Goal: Task Accomplishment & Management: Complete application form

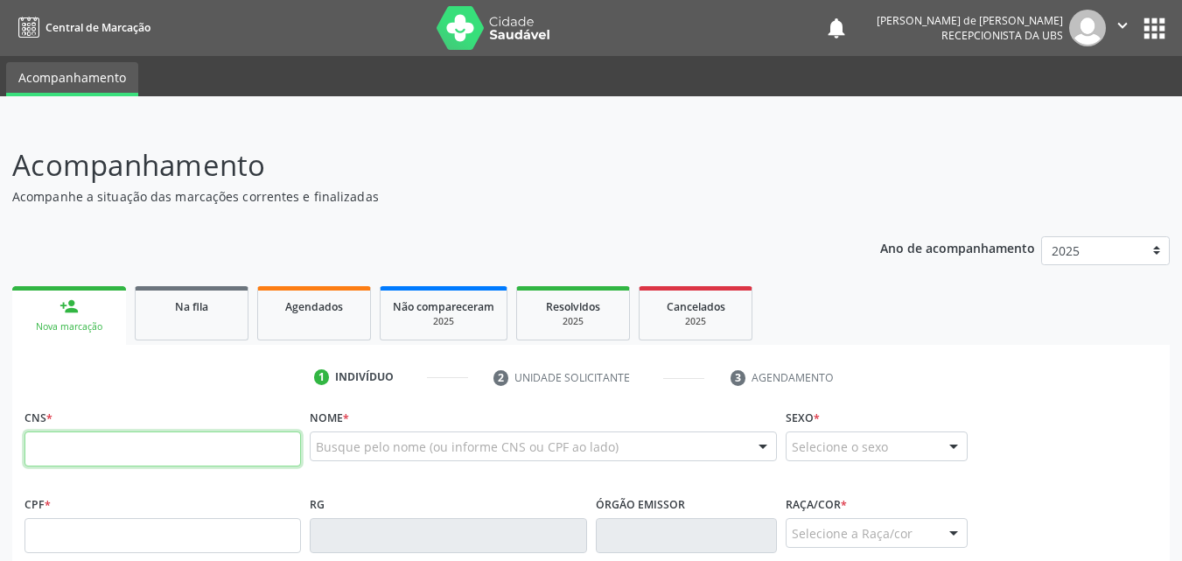
click at [72, 452] on input "text" at bounding box center [163, 448] width 277 height 35
type input "704 0048 2860 6669"
type input "066.894.484-60"
type input "1[DATE]"
type input "[PERSON_NAME]"
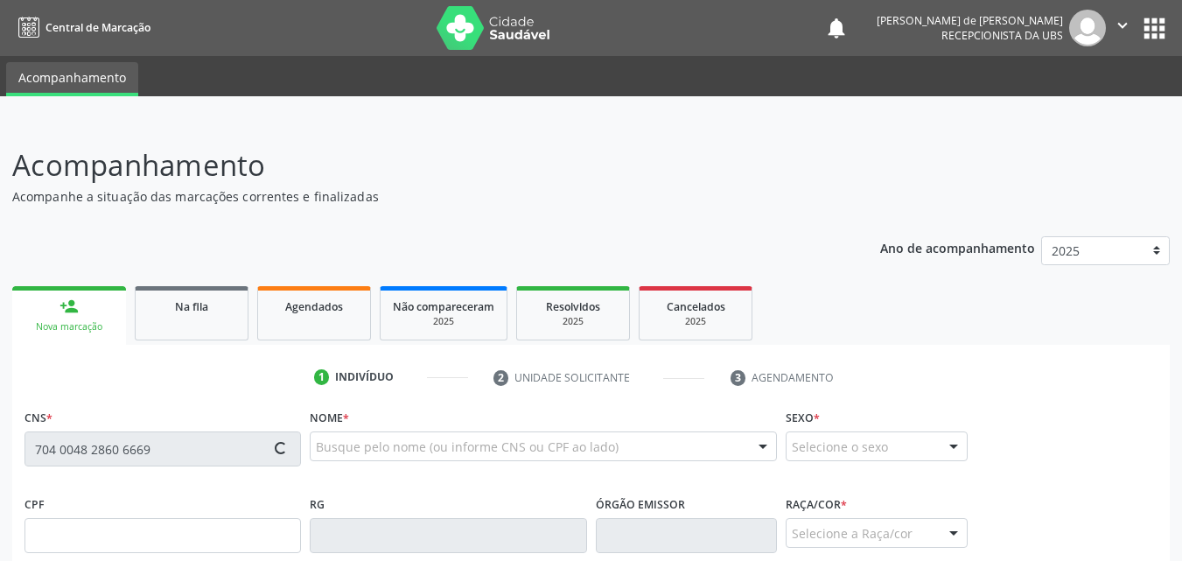
type input "[PHONE_NUMBER]"
type input "65"
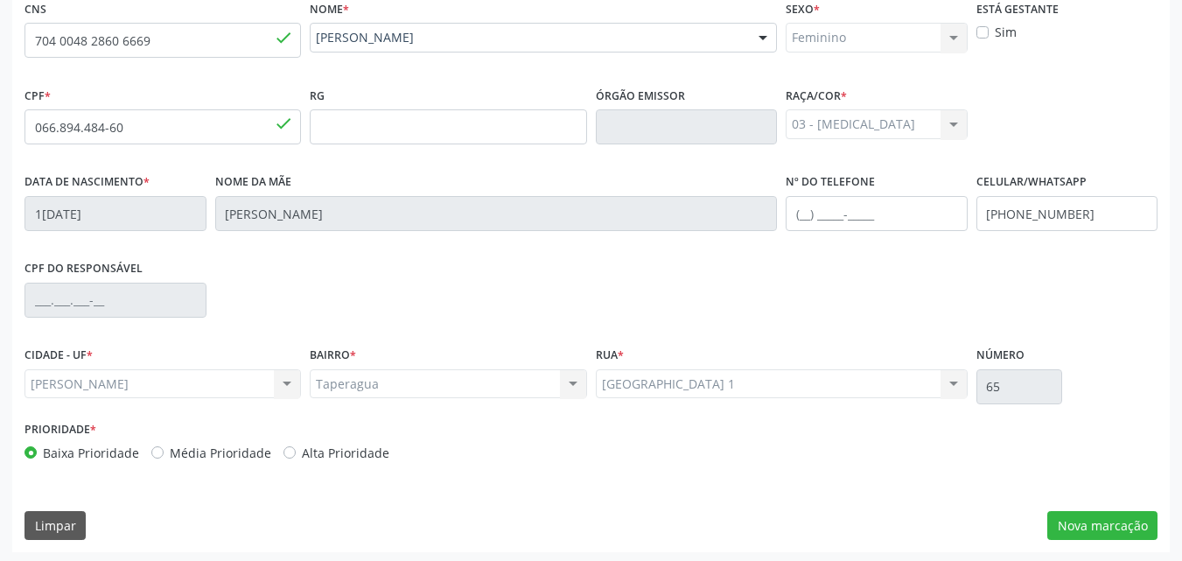
scroll to position [412, 0]
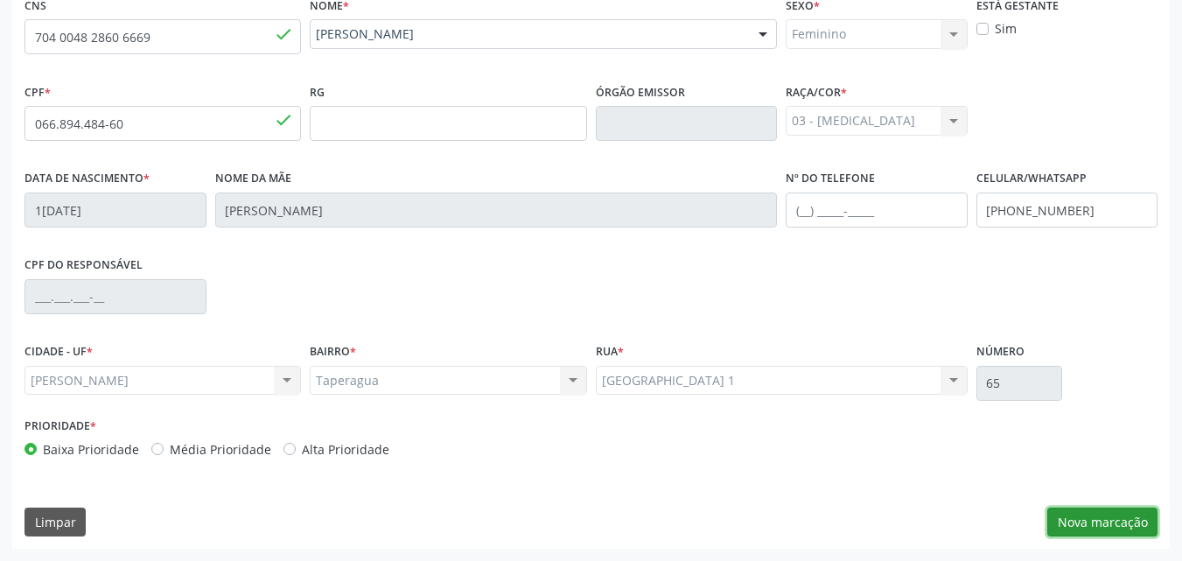
click at [1069, 513] on button "Nova marcação" at bounding box center [1103, 523] width 110 height 30
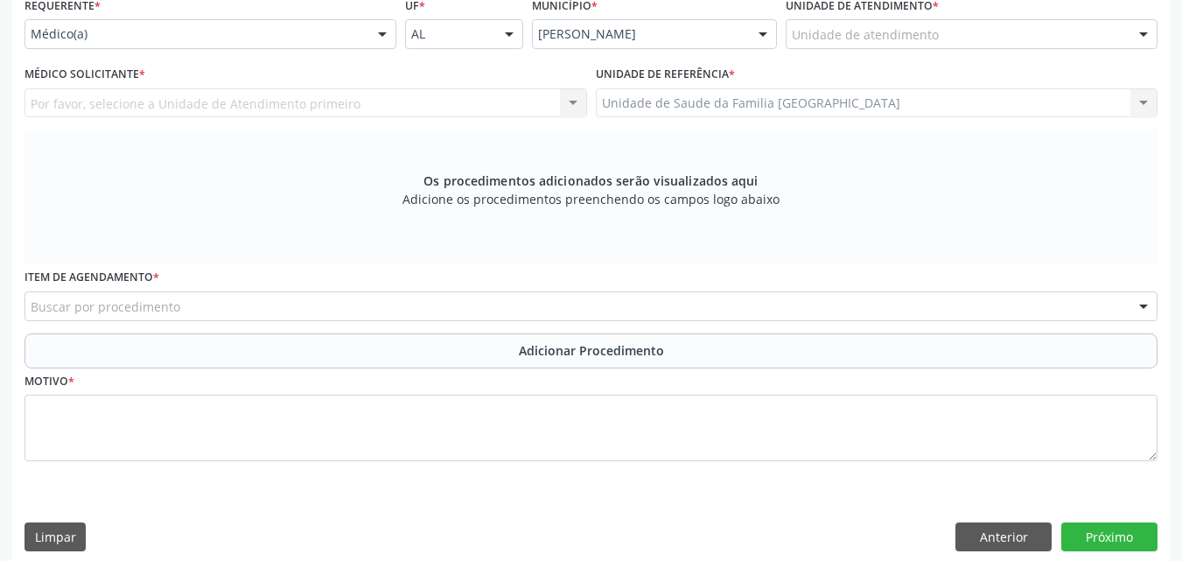
click at [956, 31] on div "Unidade de atendimento" at bounding box center [972, 34] width 372 height 30
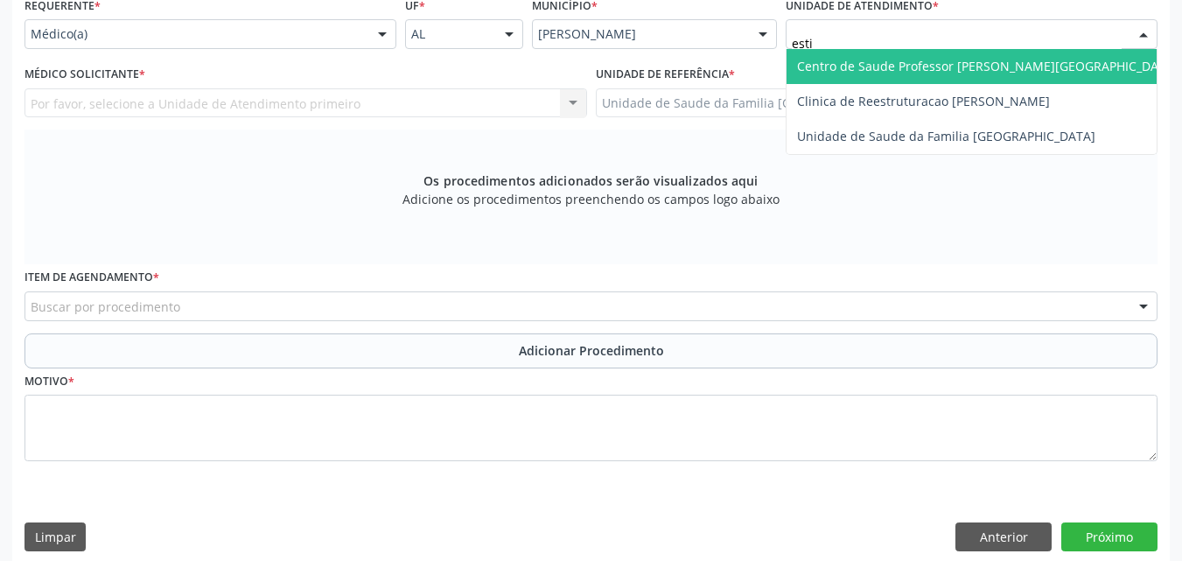
type input "estiv"
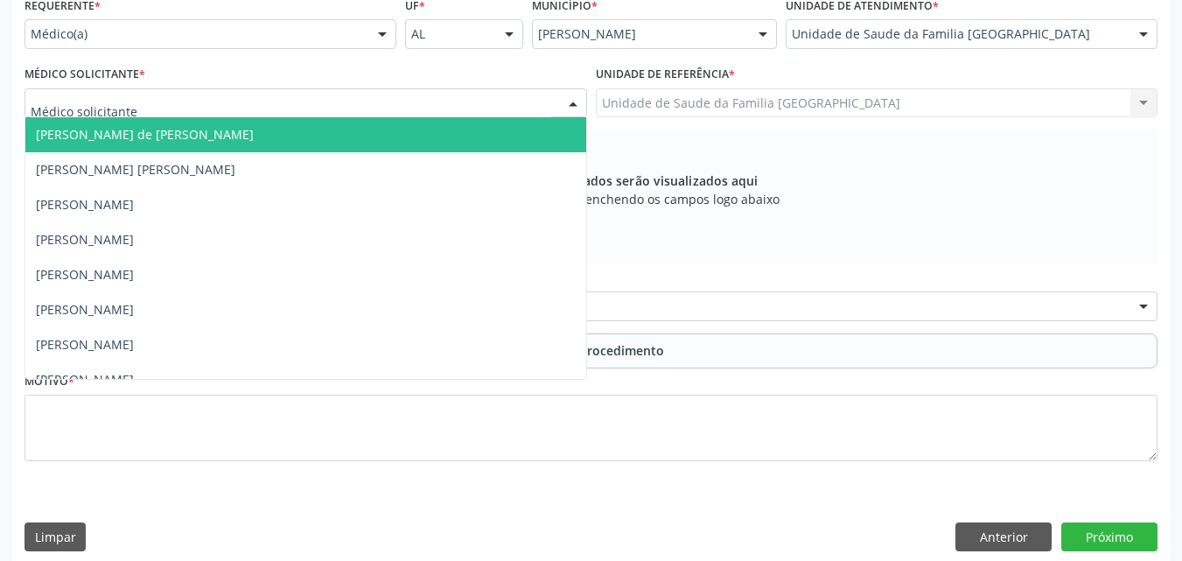
click at [134, 96] on div at bounding box center [306, 103] width 563 height 30
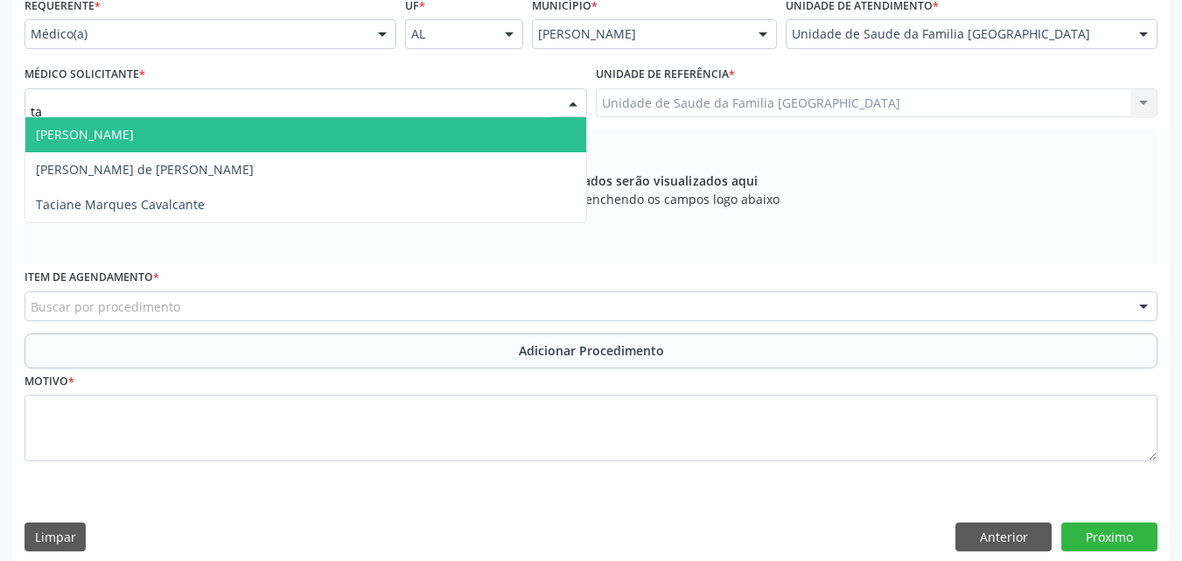
type input "tac"
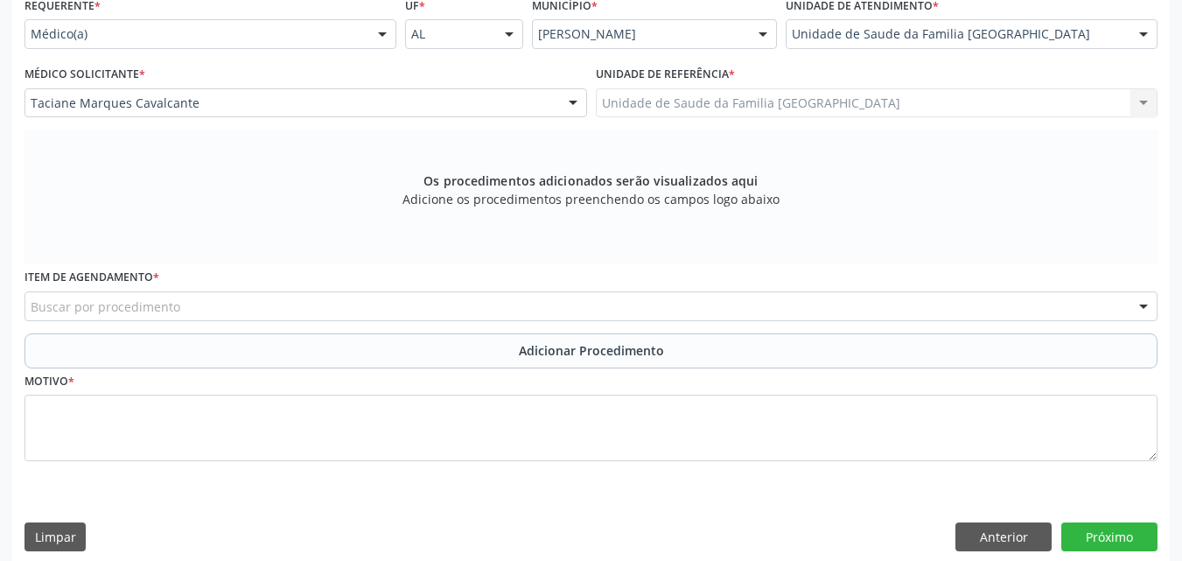
click at [179, 298] on div "Buscar por procedimento" at bounding box center [591, 306] width 1133 height 30
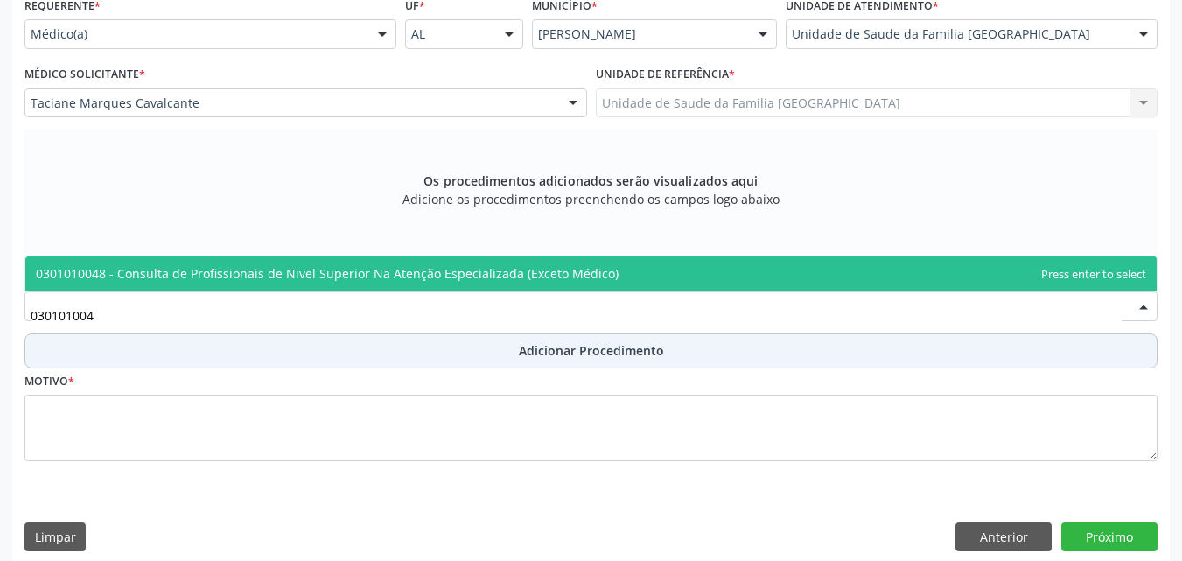
type input "0301010048"
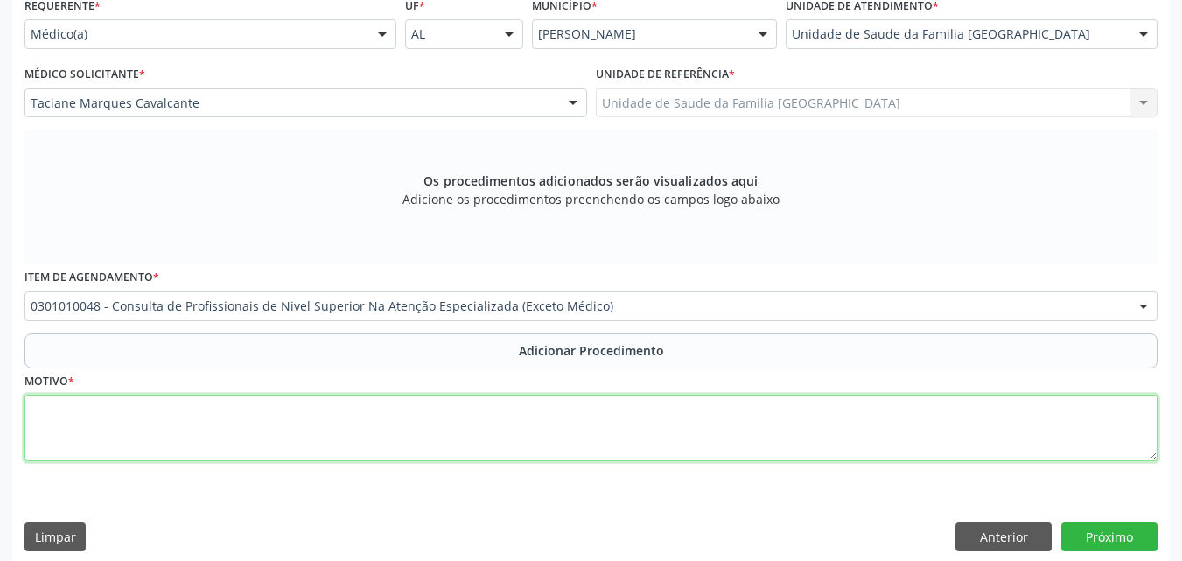
click at [138, 433] on textarea at bounding box center [591, 428] width 1133 height 67
type textarea "FISIOTERAPIA - LESÃO NO LIGAMENTO CRUZADO + RUPTURA."
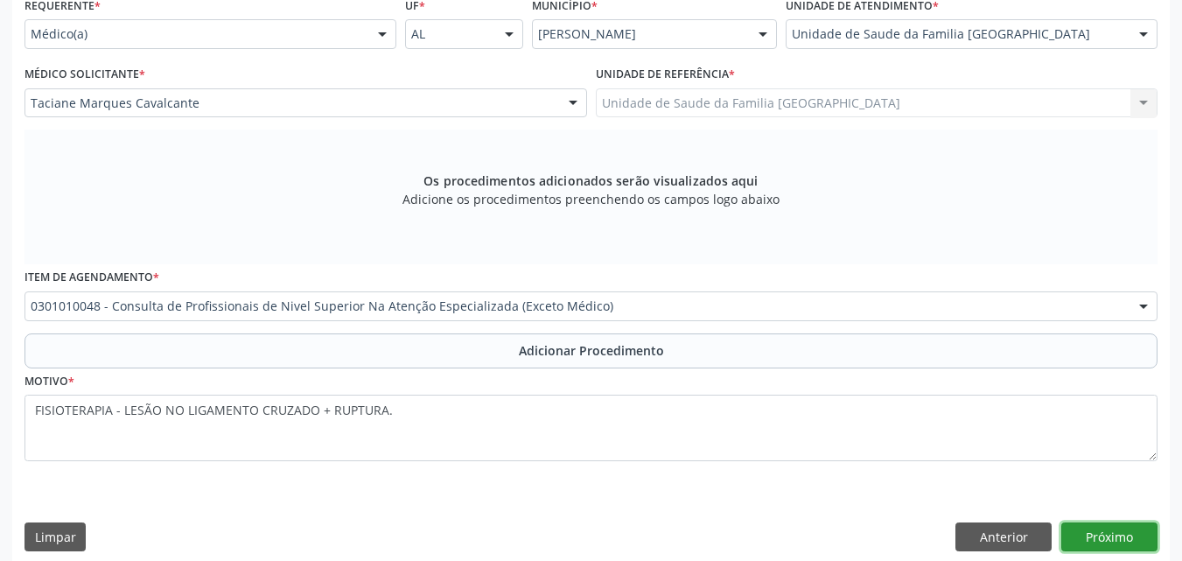
click at [1133, 538] on button "Próximo" at bounding box center [1110, 538] width 96 height 30
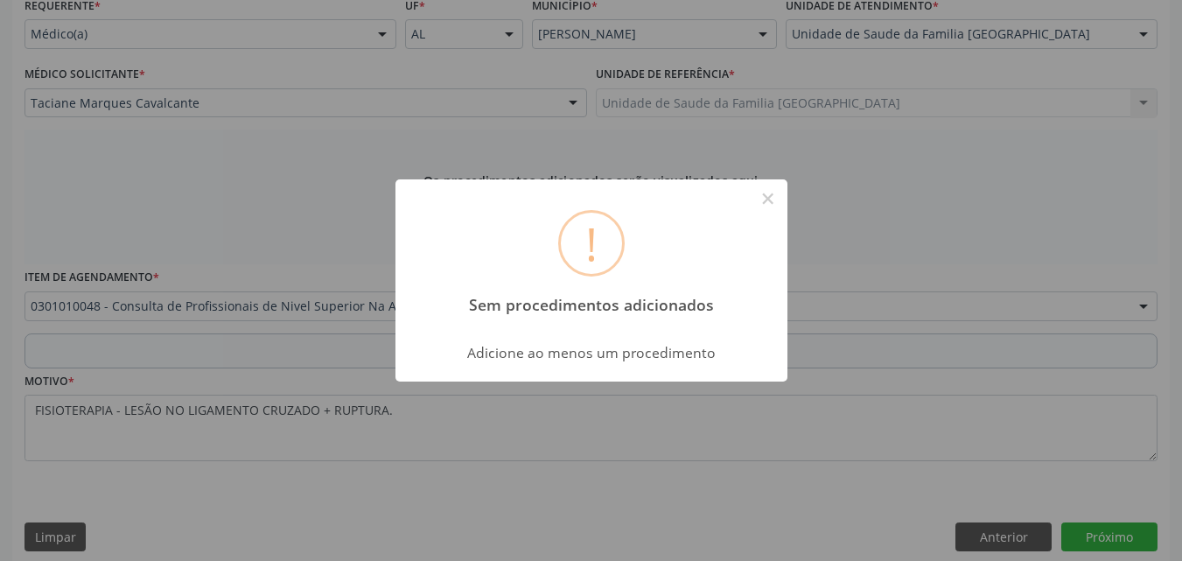
click at [685, 334] on div "Adicione ao menos um procedimento" at bounding box center [592, 347] width 392 height 37
drag, startPoint x: 336, startPoint y: 322, endPoint x: 533, endPoint y: 315, distance: 197.0
click at [338, 320] on div "! Sem procedimentos adicionados × Adicione ao menos um procedimento OK Cancel" at bounding box center [591, 280] width 1182 height 561
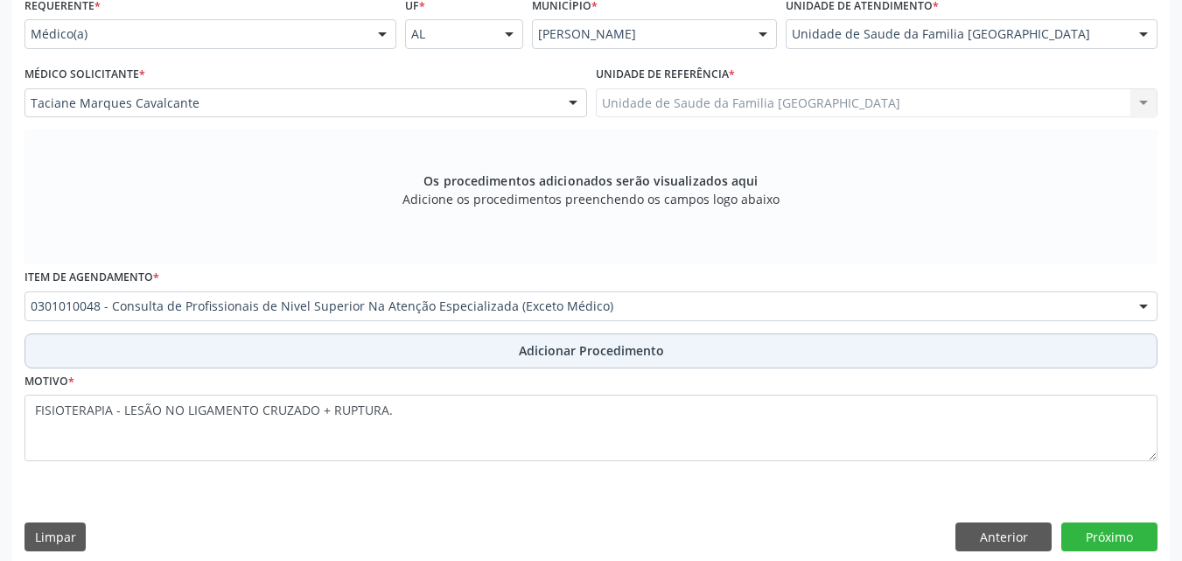
click at [573, 343] on span "Adicionar Procedimento" at bounding box center [591, 350] width 145 height 18
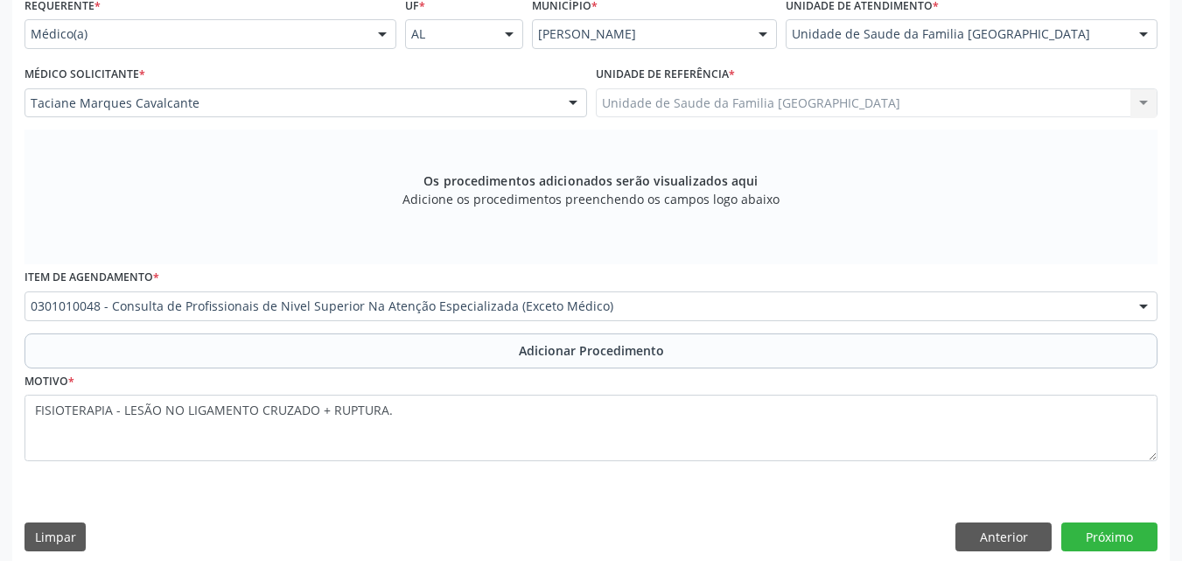
scroll to position [361, 0]
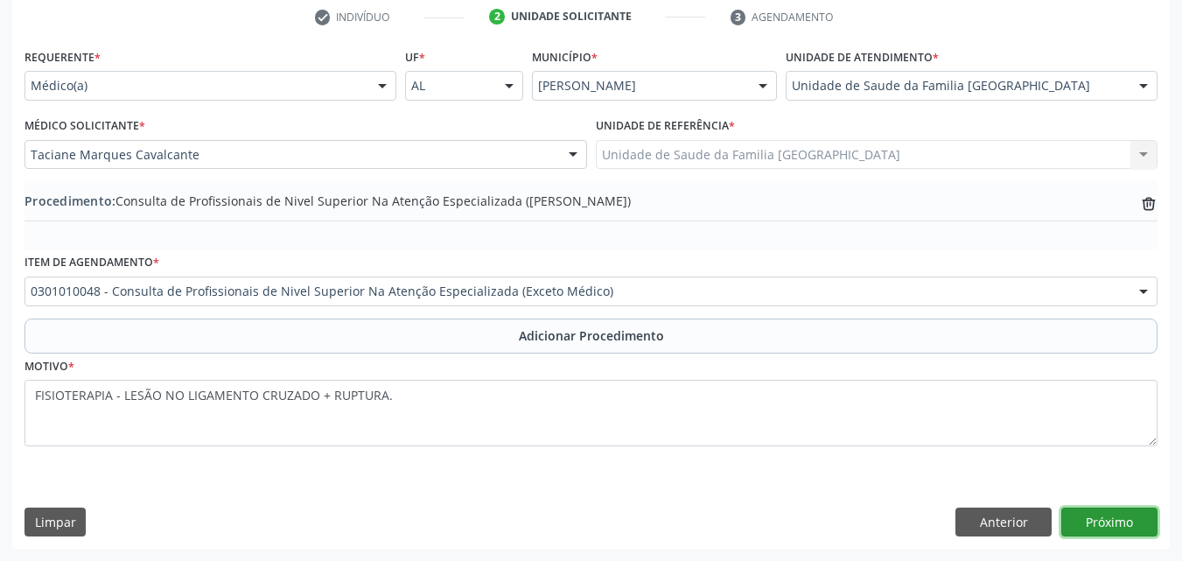
click at [1114, 526] on button "Próximo" at bounding box center [1110, 523] width 96 height 30
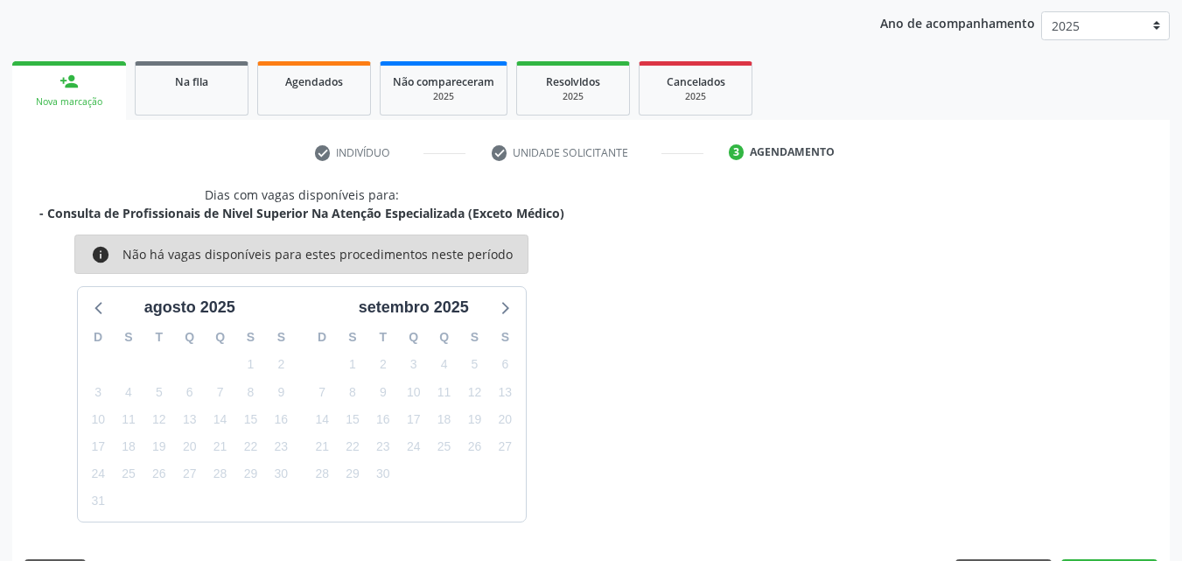
scroll to position [277, 0]
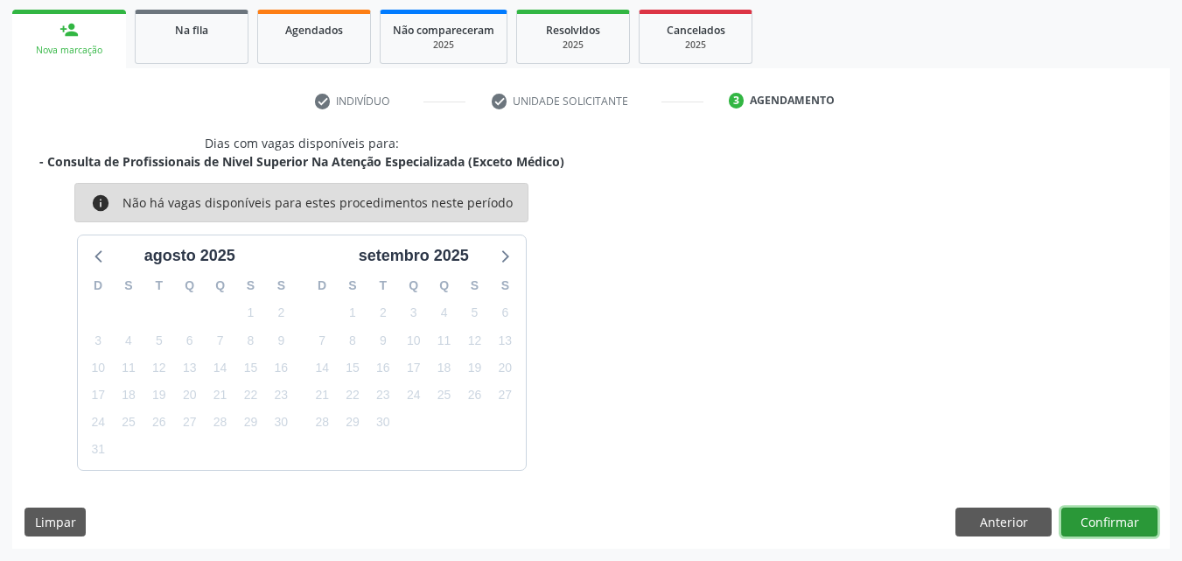
click at [1125, 531] on button "Confirmar" at bounding box center [1110, 523] width 96 height 30
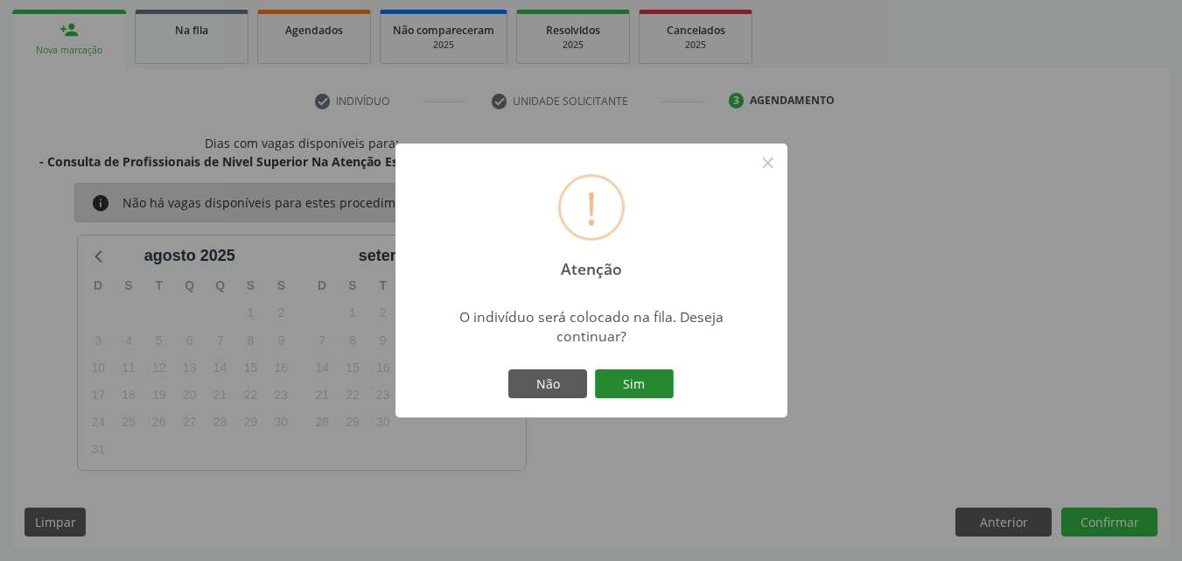
click at [649, 379] on button "Sim" at bounding box center [634, 384] width 79 height 30
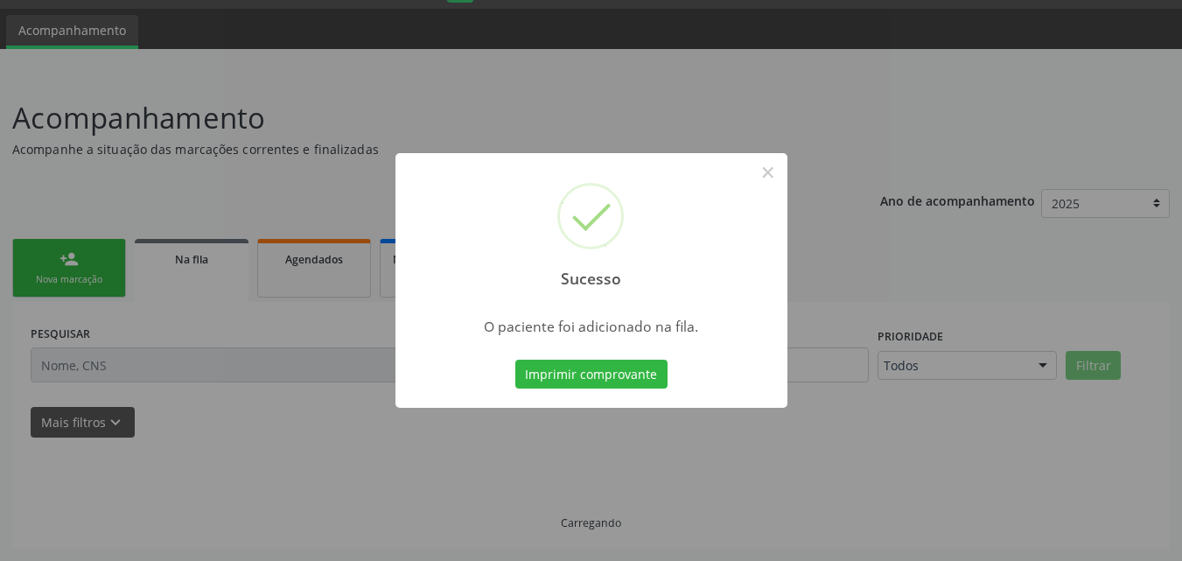
scroll to position [47, 0]
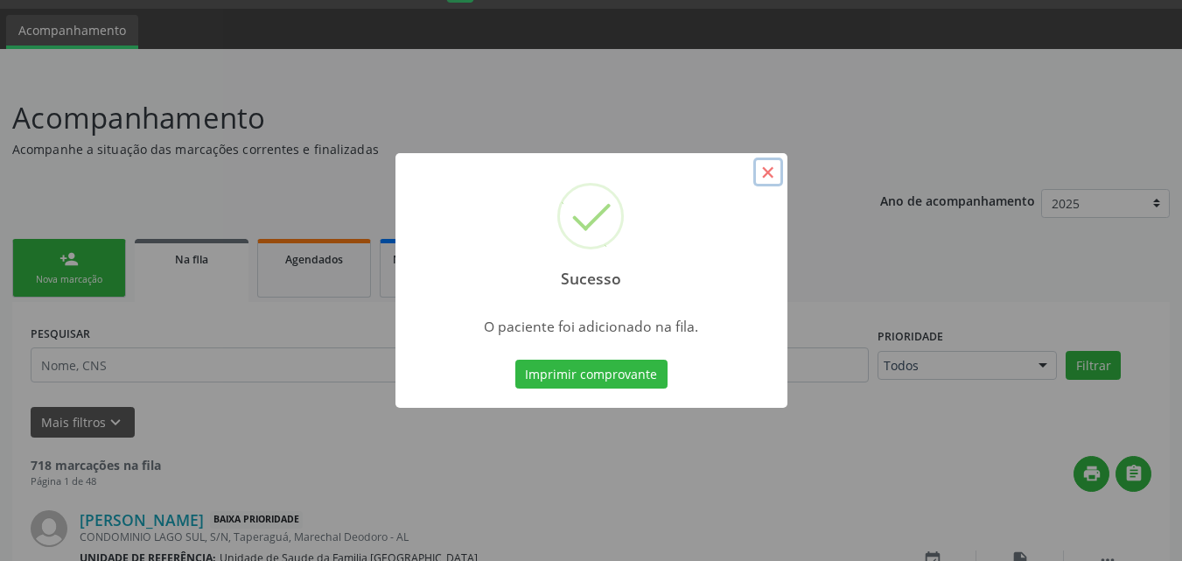
click at [768, 172] on button "×" at bounding box center [769, 173] width 30 height 30
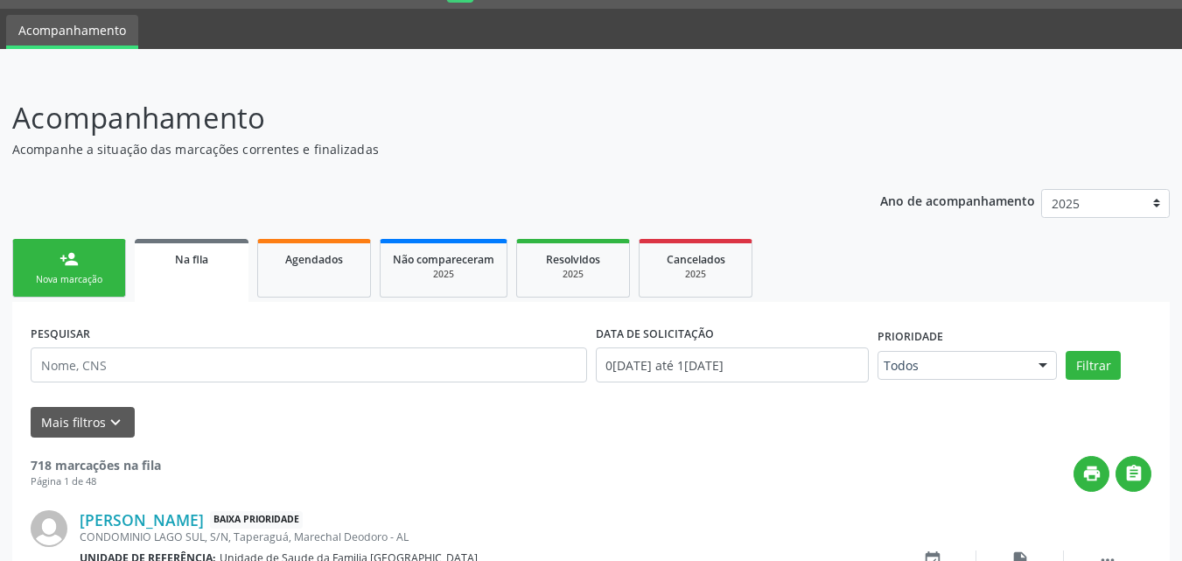
click at [84, 263] on link "person_add Nova marcação" at bounding box center [69, 268] width 114 height 59
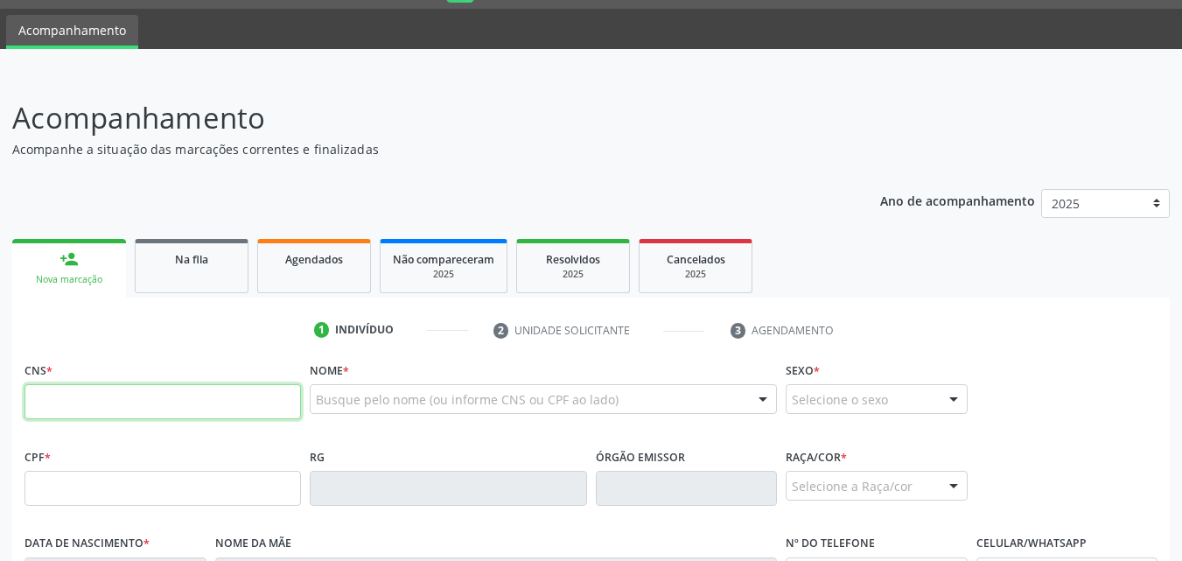
click at [145, 402] on input "text" at bounding box center [163, 401] width 277 height 35
type input "704 0048 2860 6669"
type input "066.894.484-60"
type input "1[DATE]"
type input "[PERSON_NAME]"
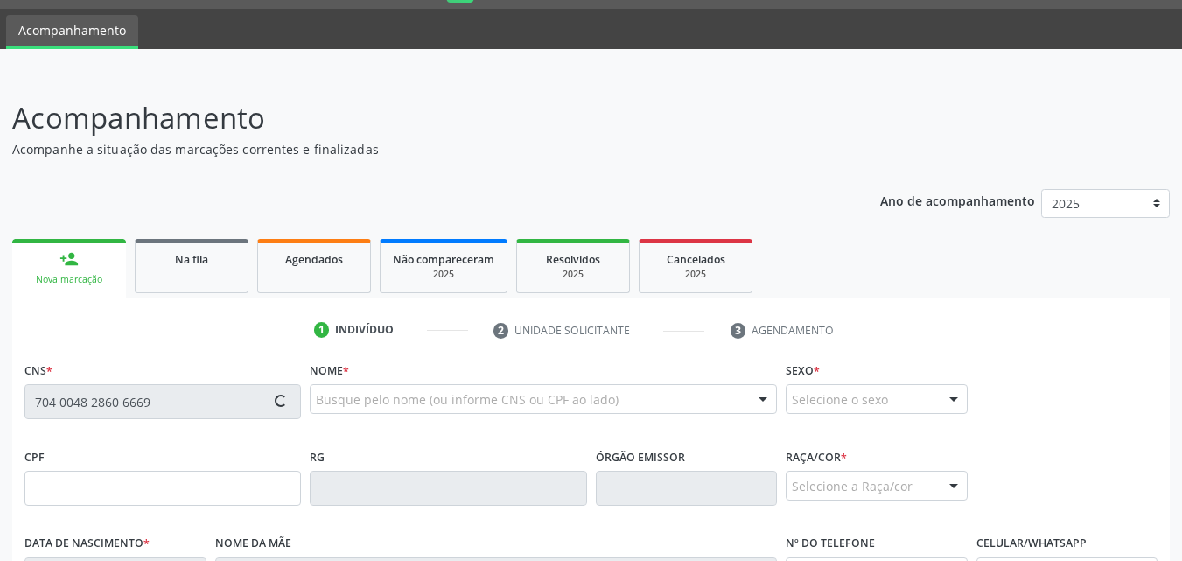
type input "[PHONE_NUMBER]"
type input "65"
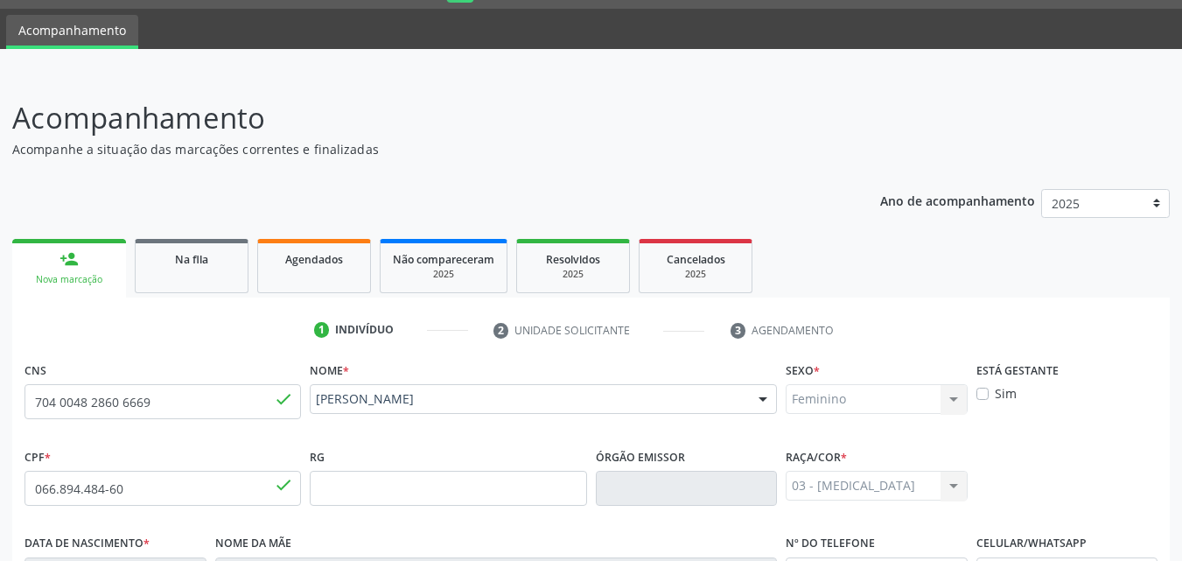
scroll to position [412, 0]
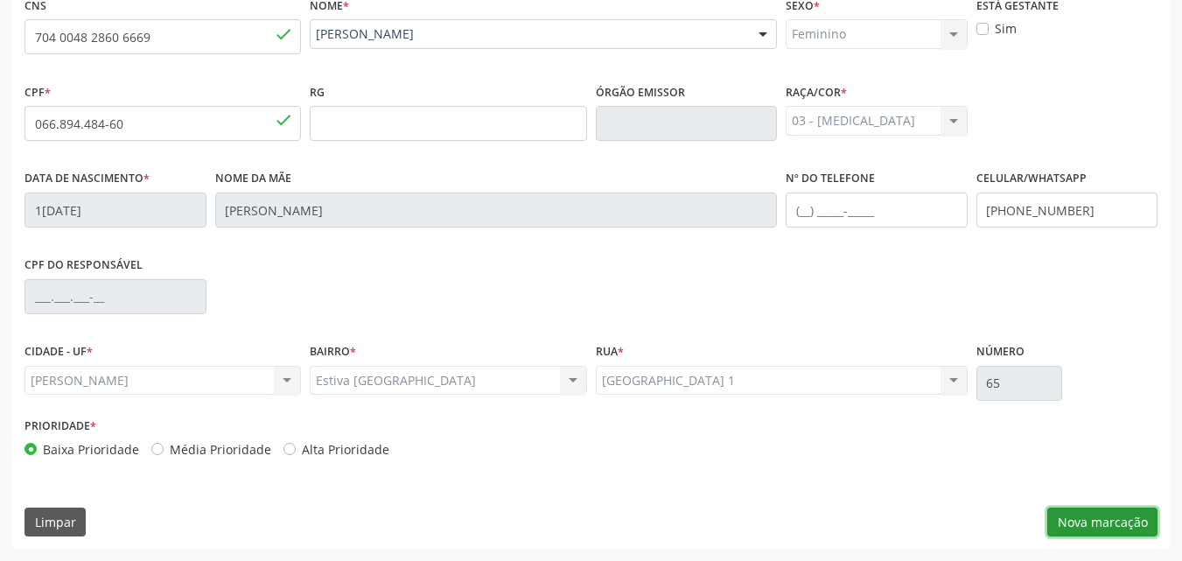
click at [1076, 524] on button "Nova marcação" at bounding box center [1103, 523] width 110 height 30
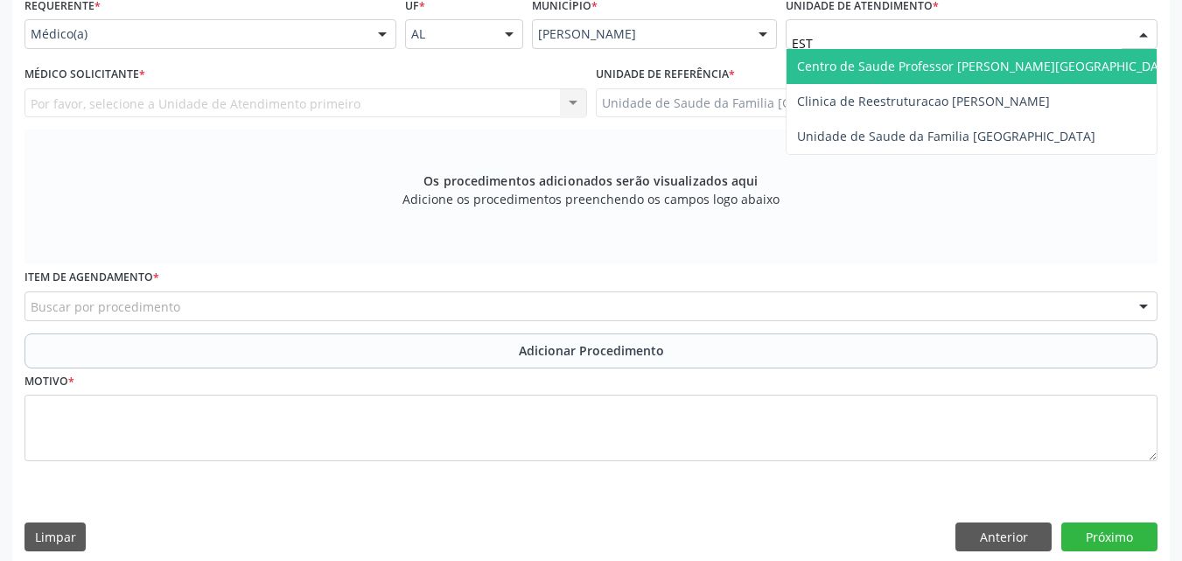
type input "ESTI"
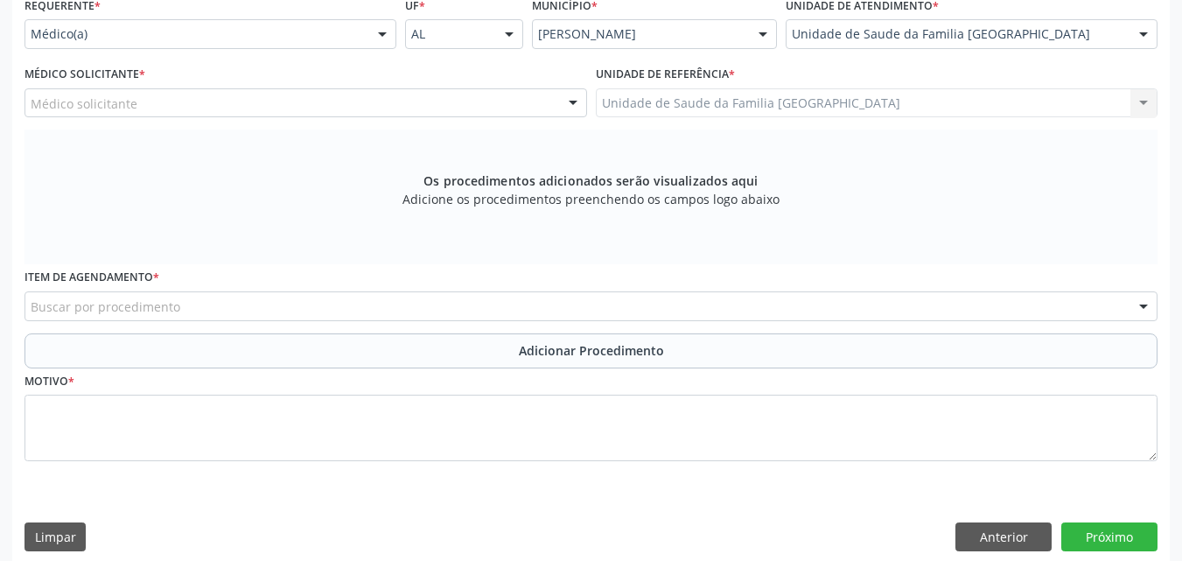
click at [288, 106] on div "Médico solicitante" at bounding box center [306, 103] width 563 height 30
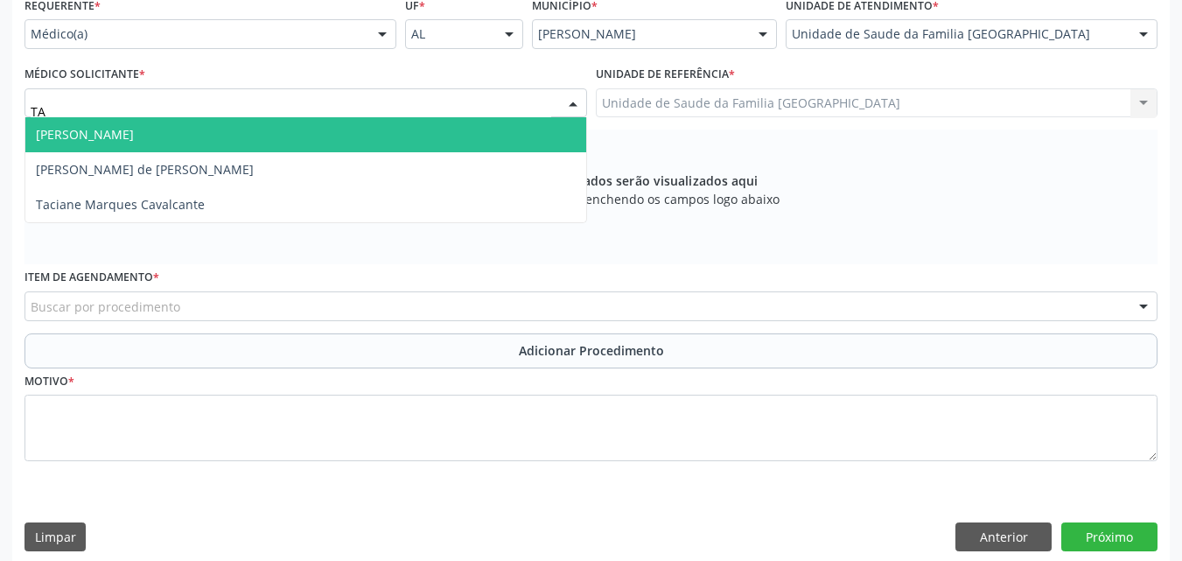
type input "TAC"
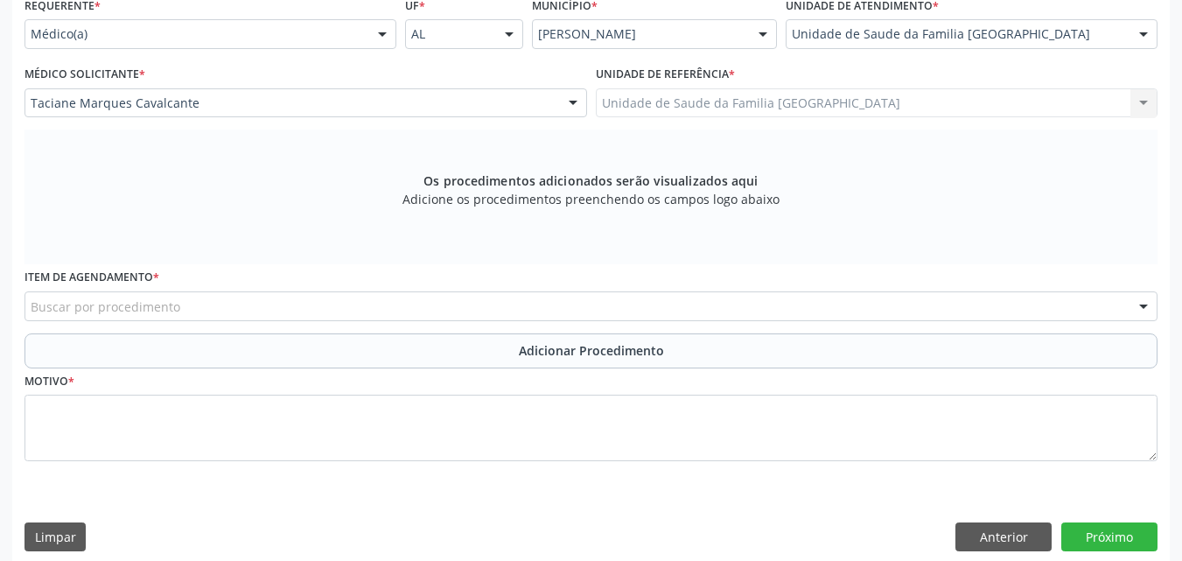
click at [261, 302] on div "Buscar por procedimento" at bounding box center [591, 306] width 1133 height 30
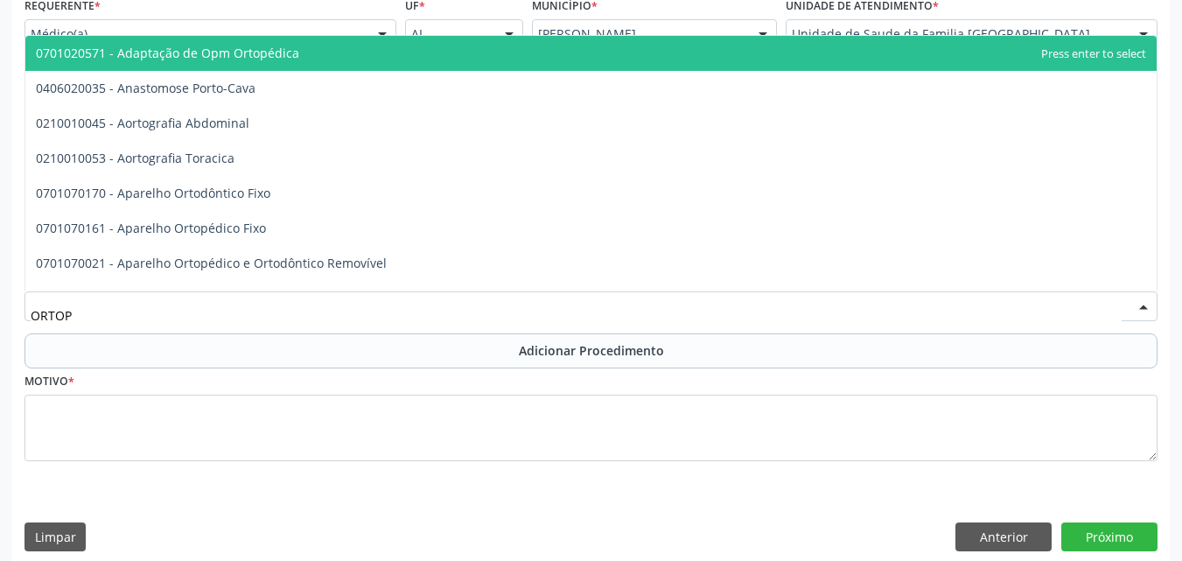
type input "ORTOPE"
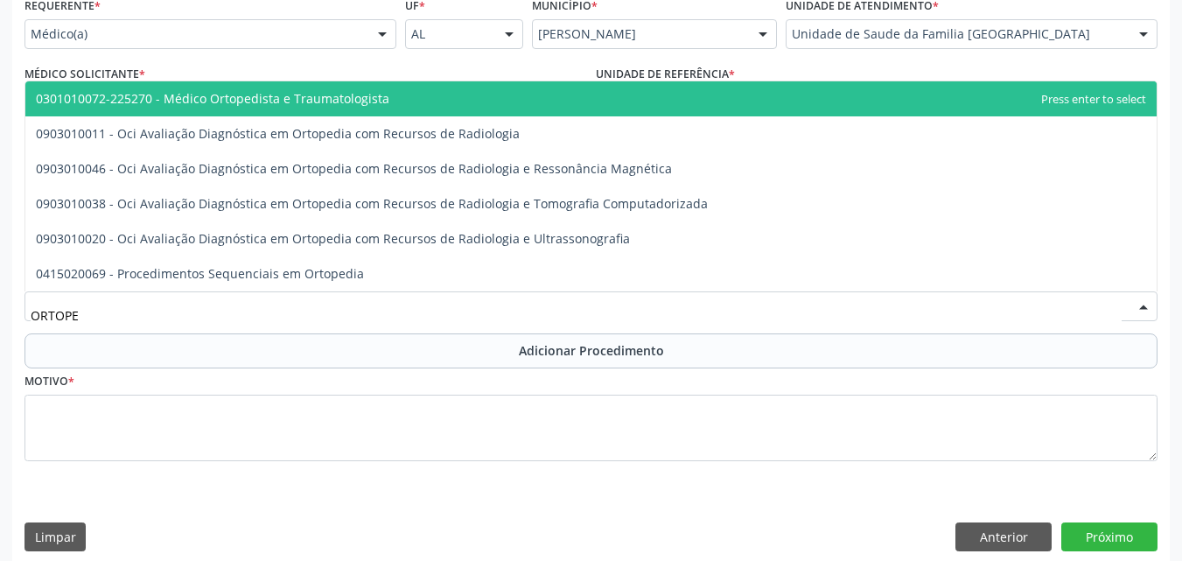
click at [333, 95] on span "0301010072-225270 - Médico Ortopedista e Traumatologista" at bounding box center [213, 98] width 354 height 17
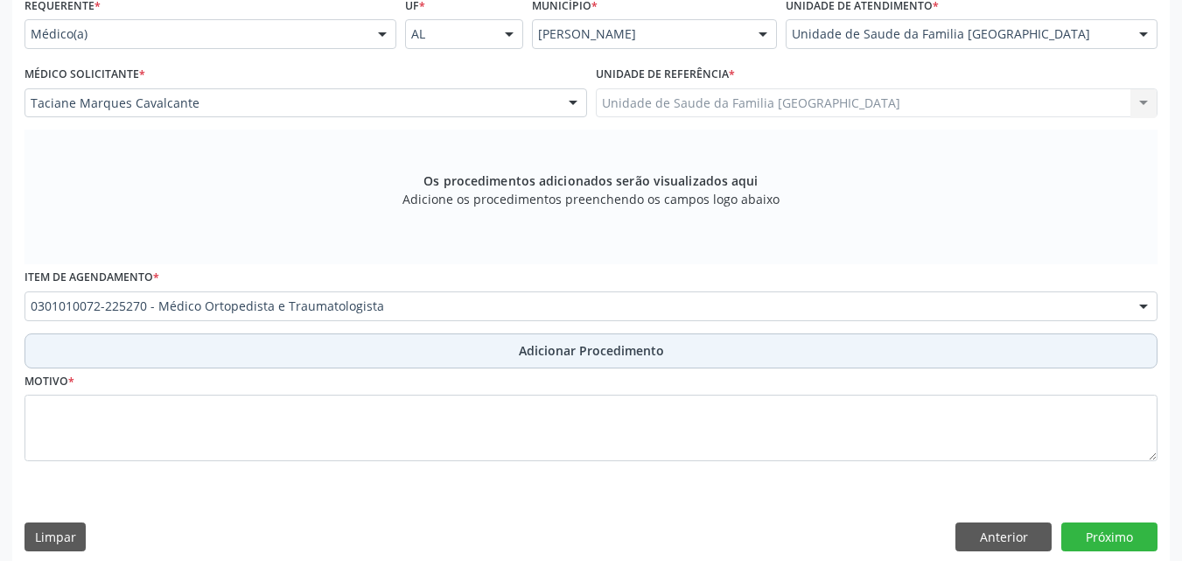
click at [410, 351] on button "Adicionar Procedimento" at bounding box center [591, 350] width 1133 height 35
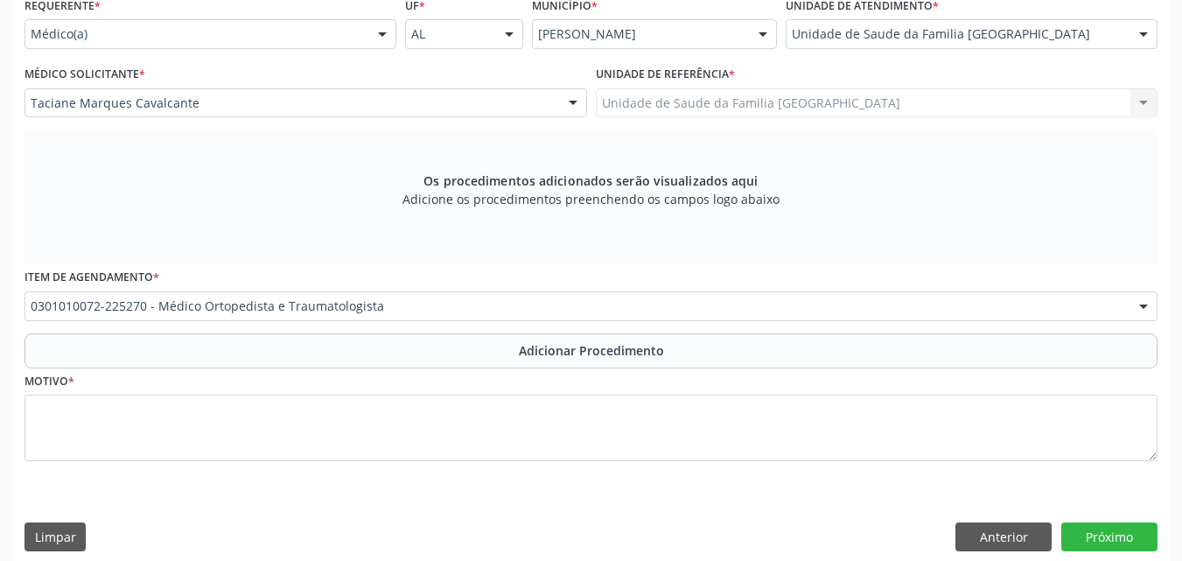
scroll to position [361, 0]
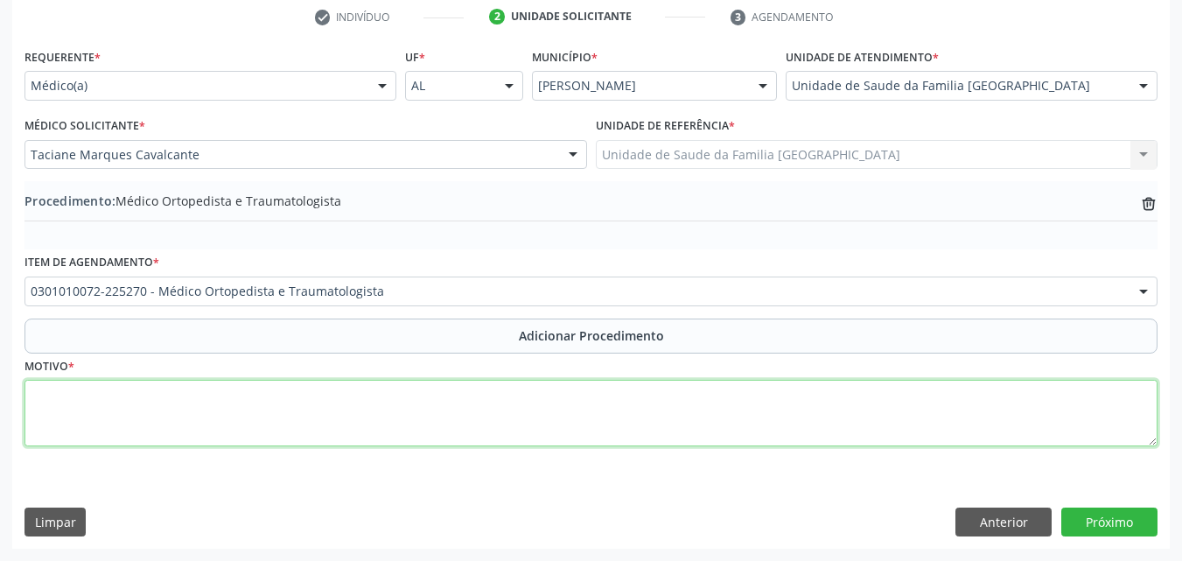
click at [397, 413] on textarea at bounding box center [591, 413] width 1133 height 67
type textarea "LESÃO DO LIGAMENTO CRUZADO + RUPTURA."
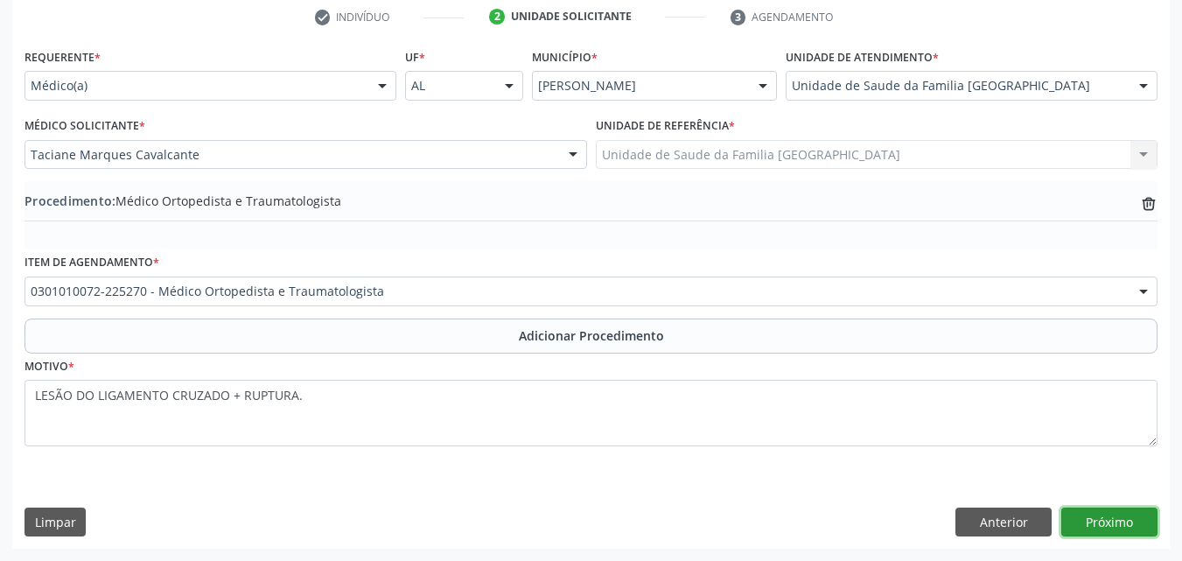
click at [1105, 510] on button "Próximo" at bounding box center [1110, 523] width 96 height 30
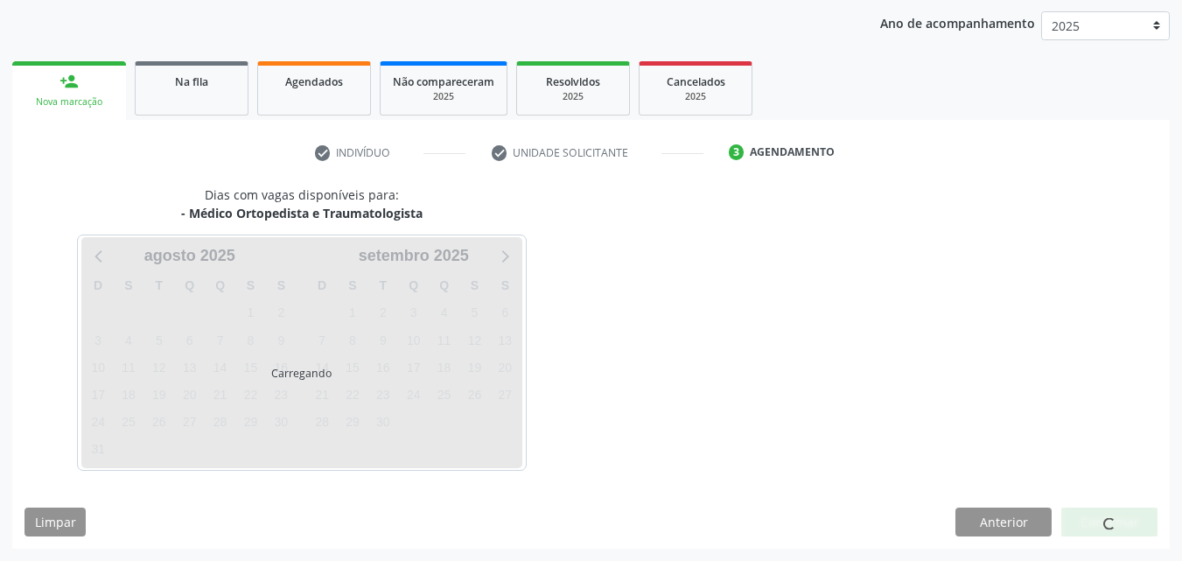
scroll to position [277, 0]
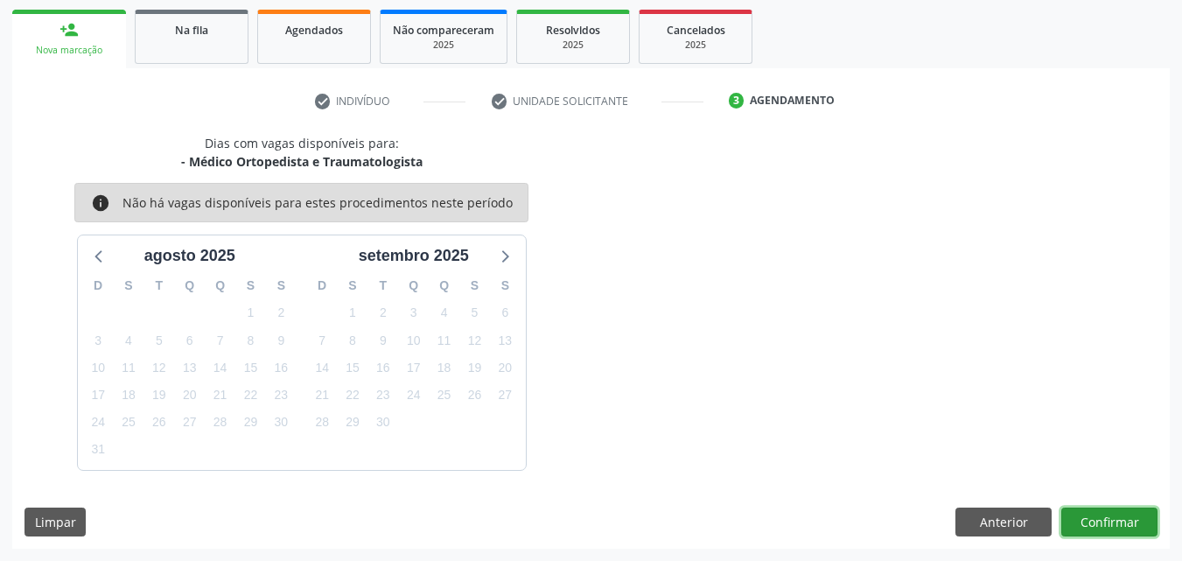
click at [1105, 510] on button "Confirmar" at bounding box center [1110, 523] width 96 height 30
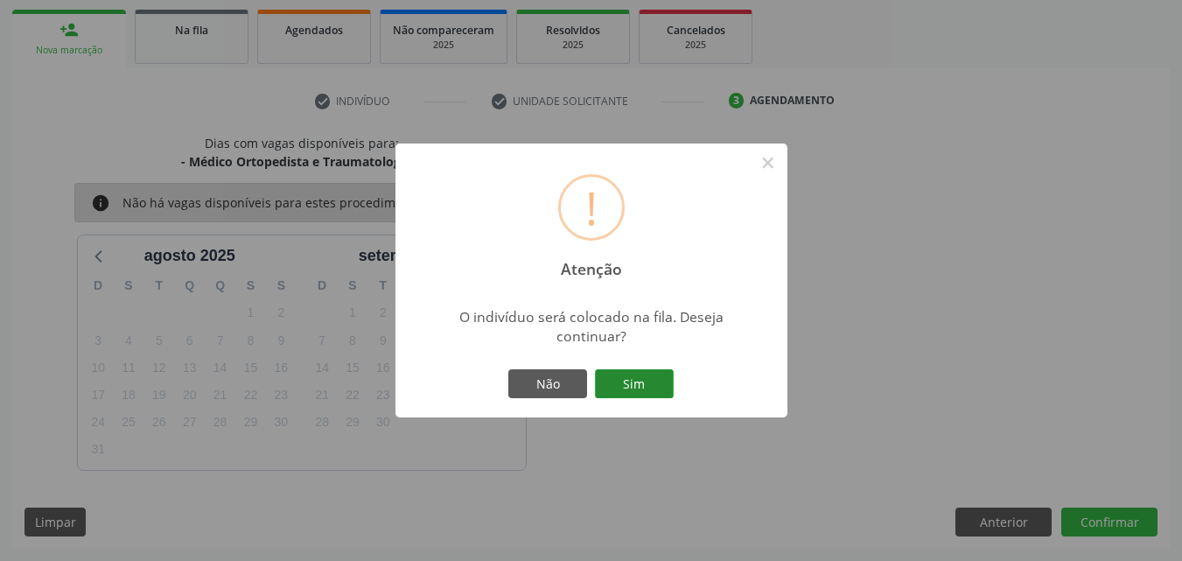
click at [626, 382] on button "Sim" at bounding box center [634, 384] width 79 height 30
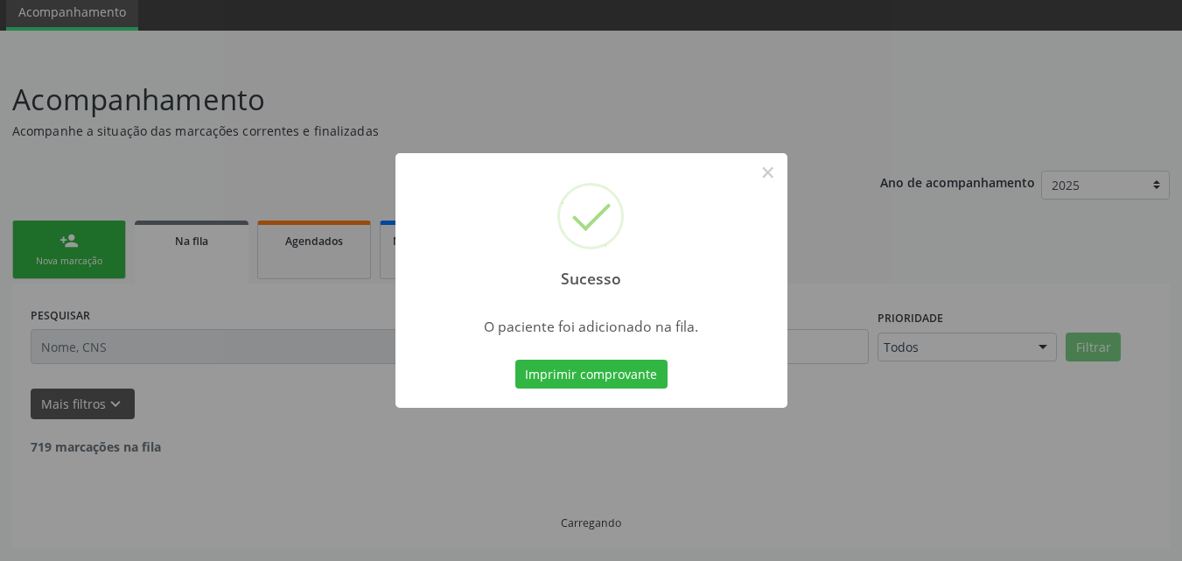
scroll to position [47, 0]
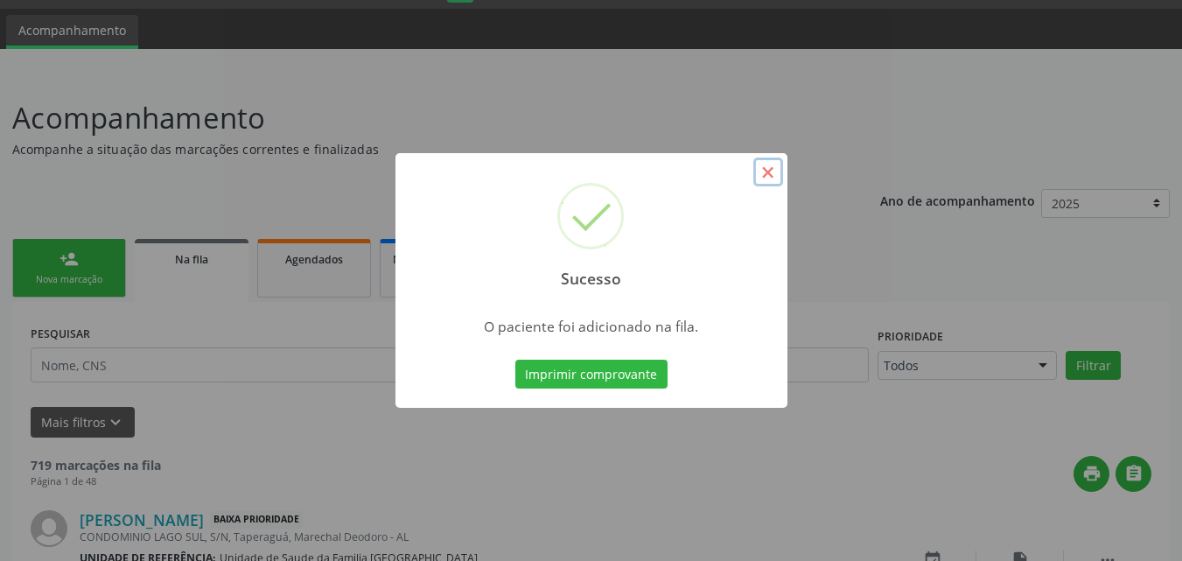
click at [769, 176] on button "×" at bounding box center [769, 173] width 30 height 30
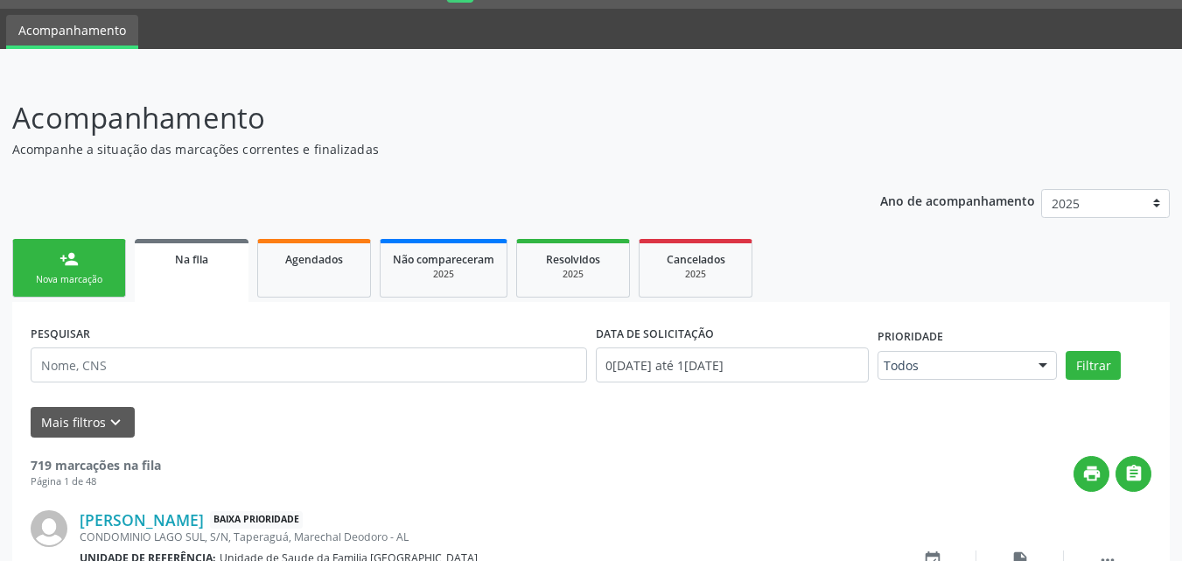
click at [43, 251] on link "person_add Nova marcação" at bounding box center [69, 268] width 114 height 59
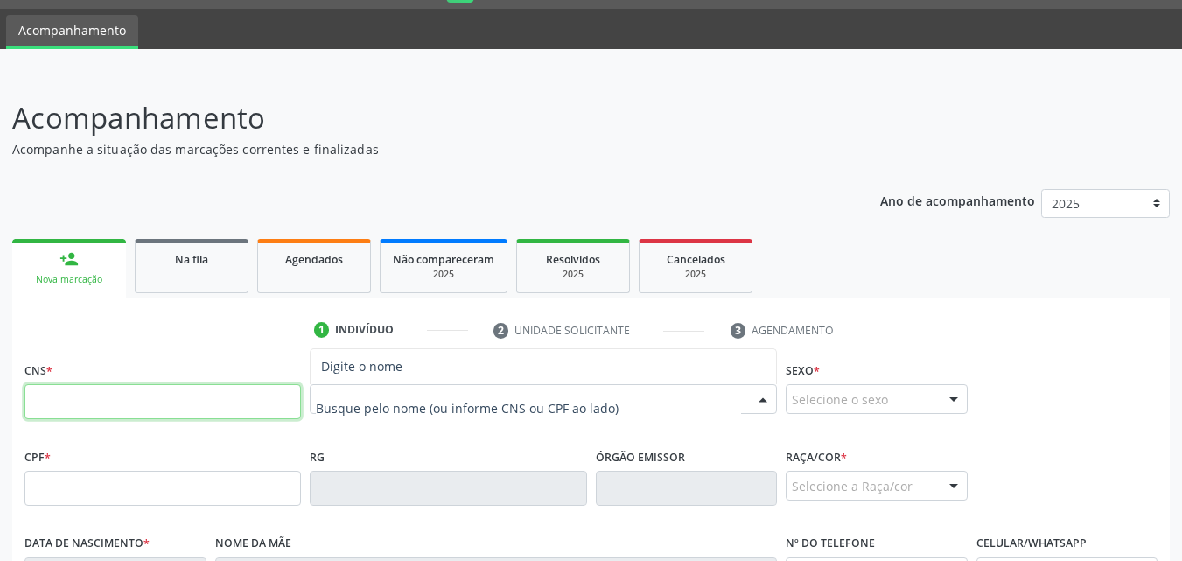
click at [201, 395] on input "text" at bounding box center [163, 401] width 277 height 35
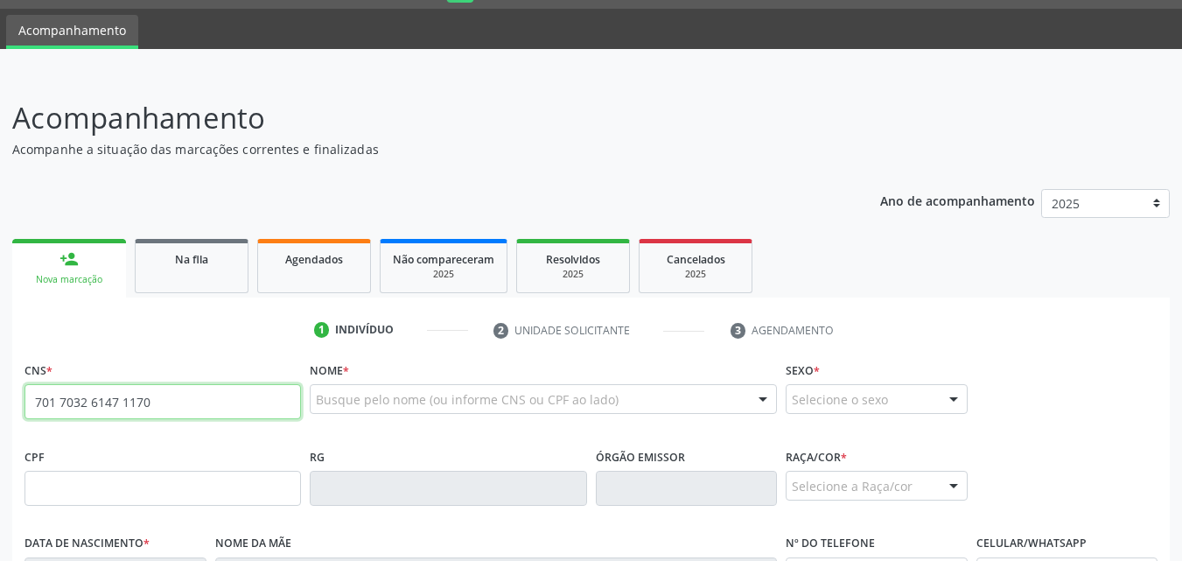
type input "701 7032 6147 1170"
type input "757.501.554-04"
type input "03[DATE]"
type input "[PERSON_NAME]"
type input "[PHONE_NUMBER]"
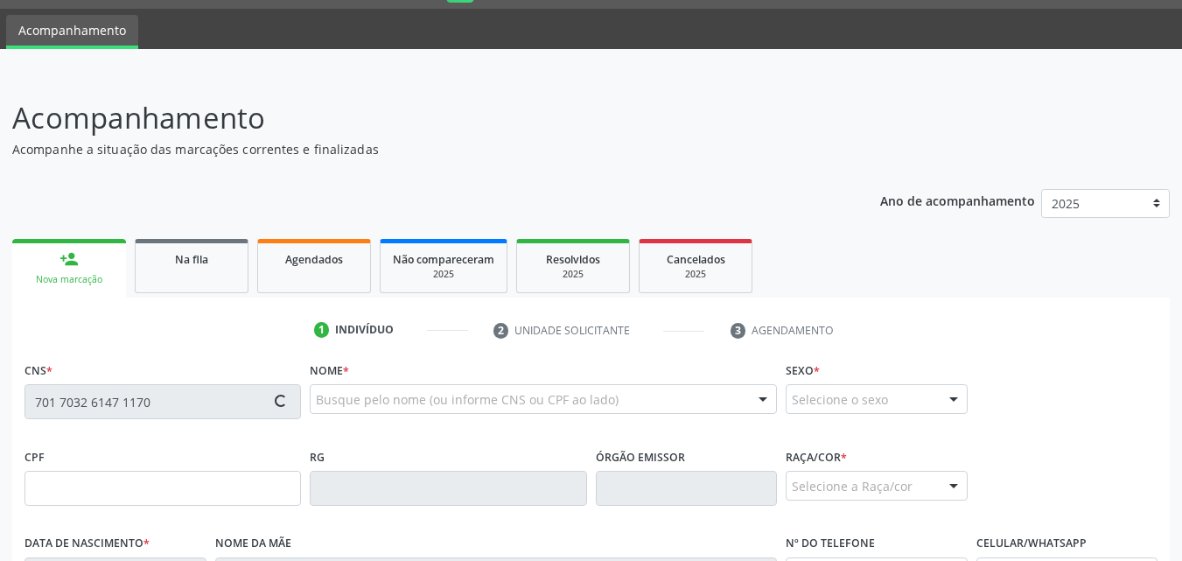
type input "160"
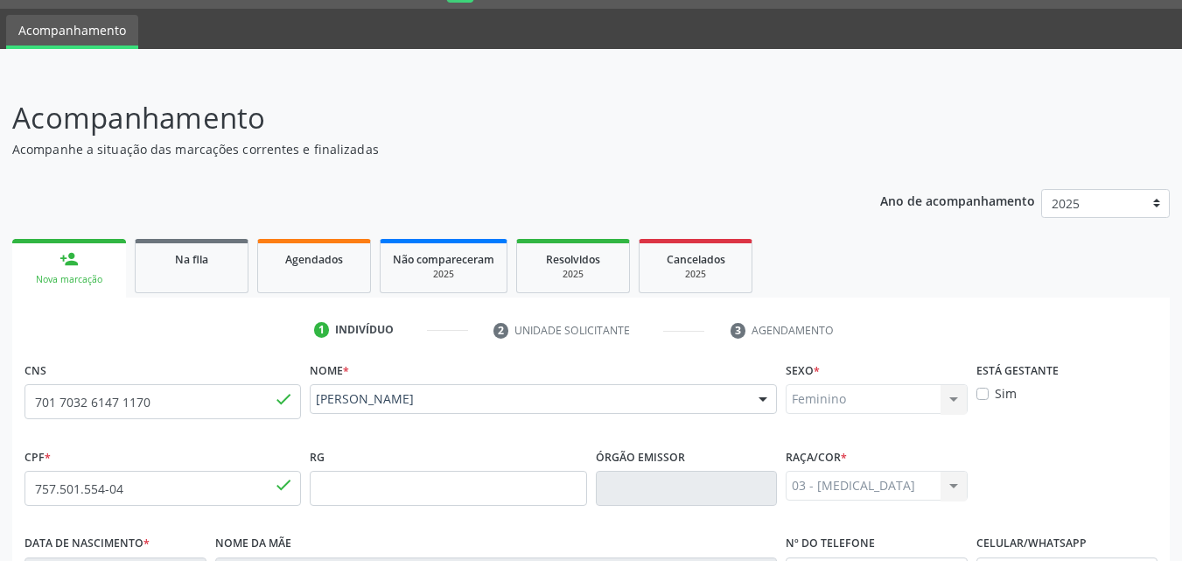
scroll to position [412, 0]
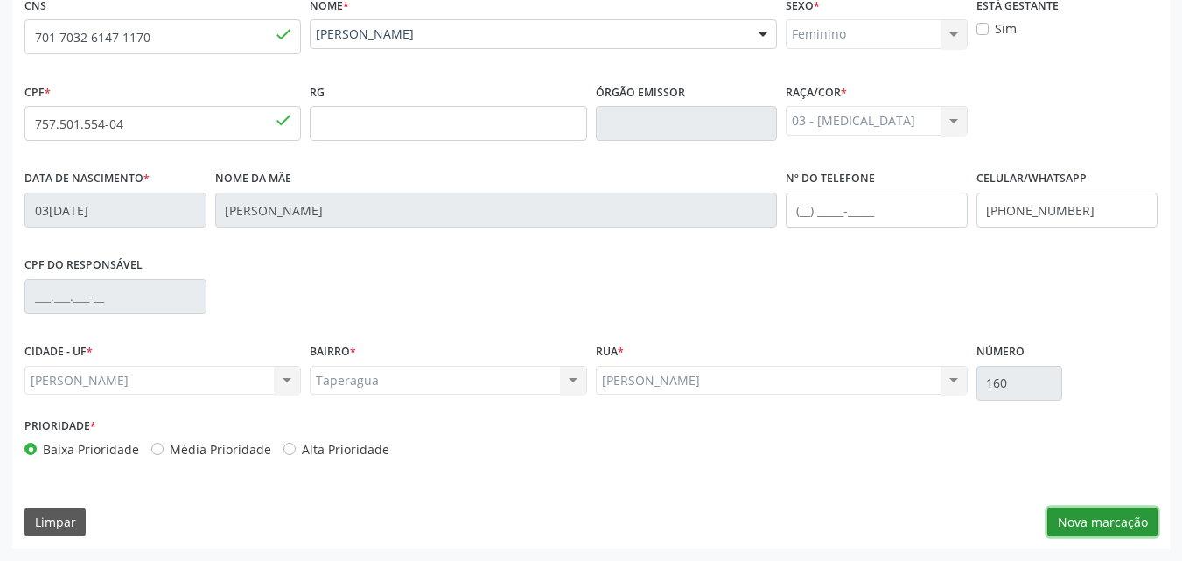
click at [1117, 516] on button "Nova marcação" at bounding box center [1103, 523] width 110 height 30
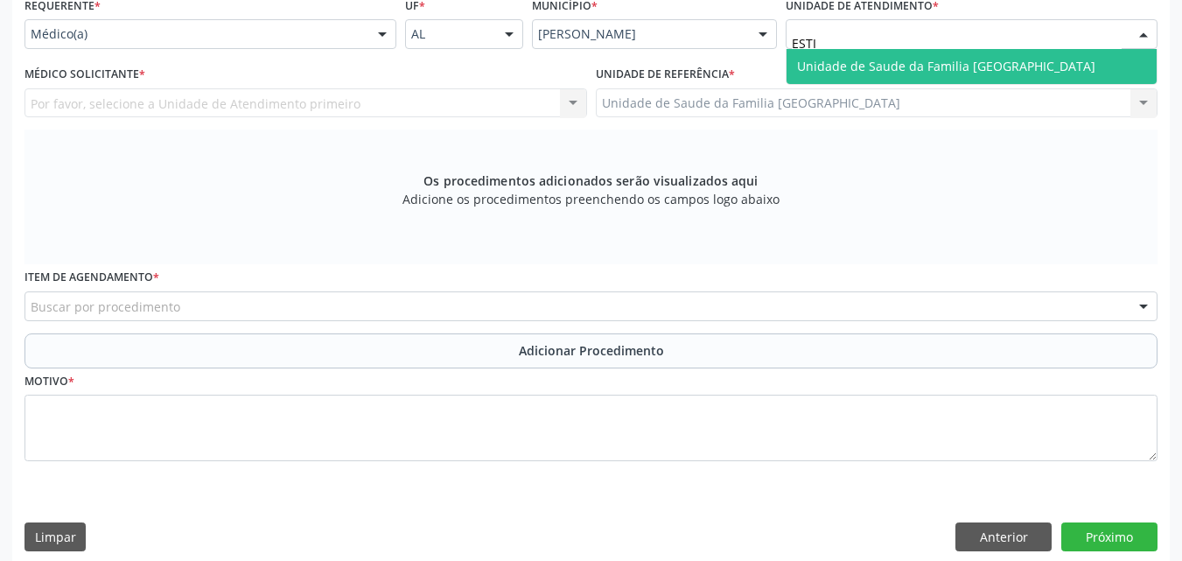
type input "ESTIV"
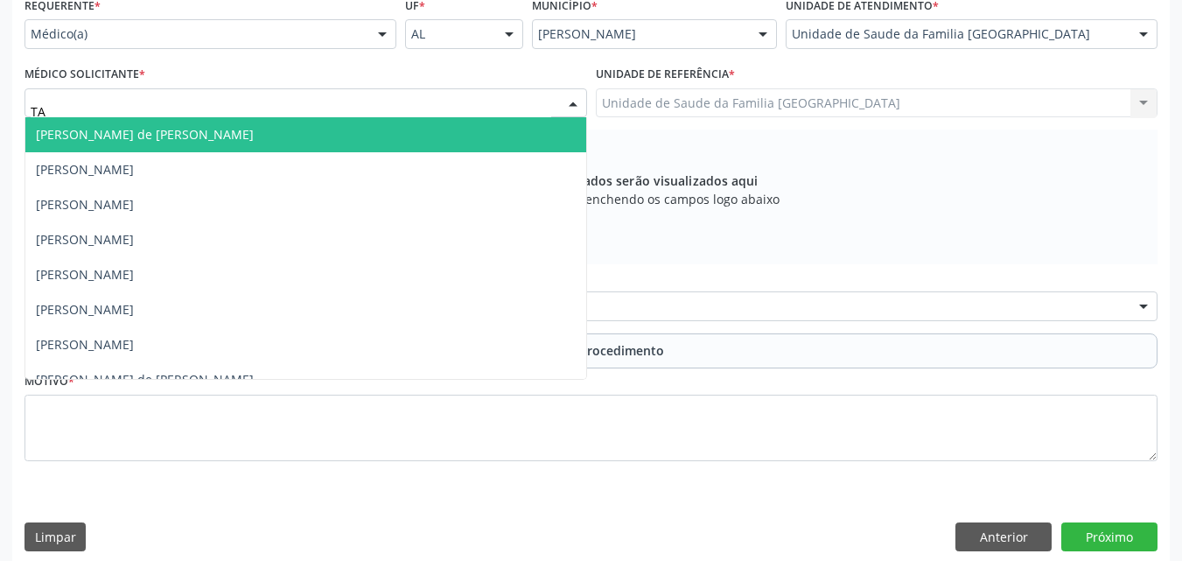
type input "TAC"
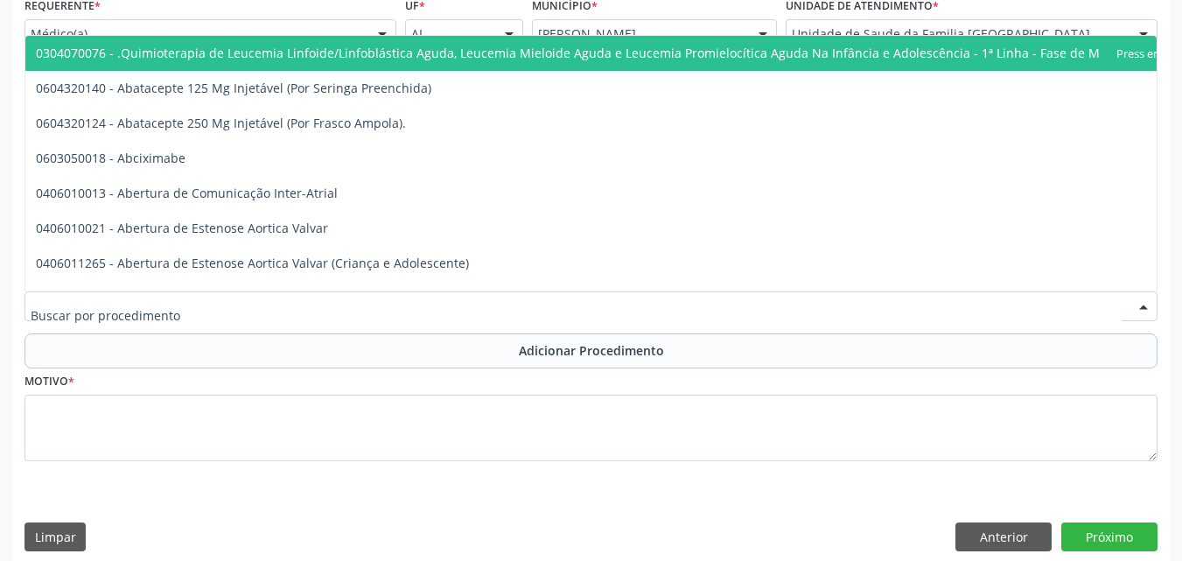
click at [235, 310] on div at bounding box center [591, 306] width 1133 height 30
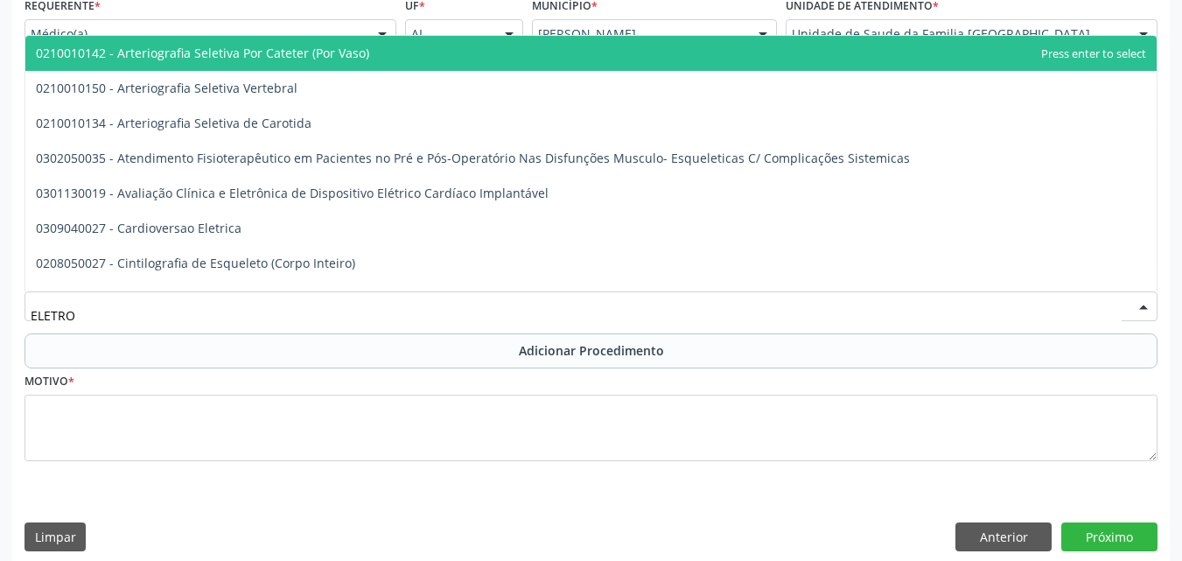
type input "ELETROC"
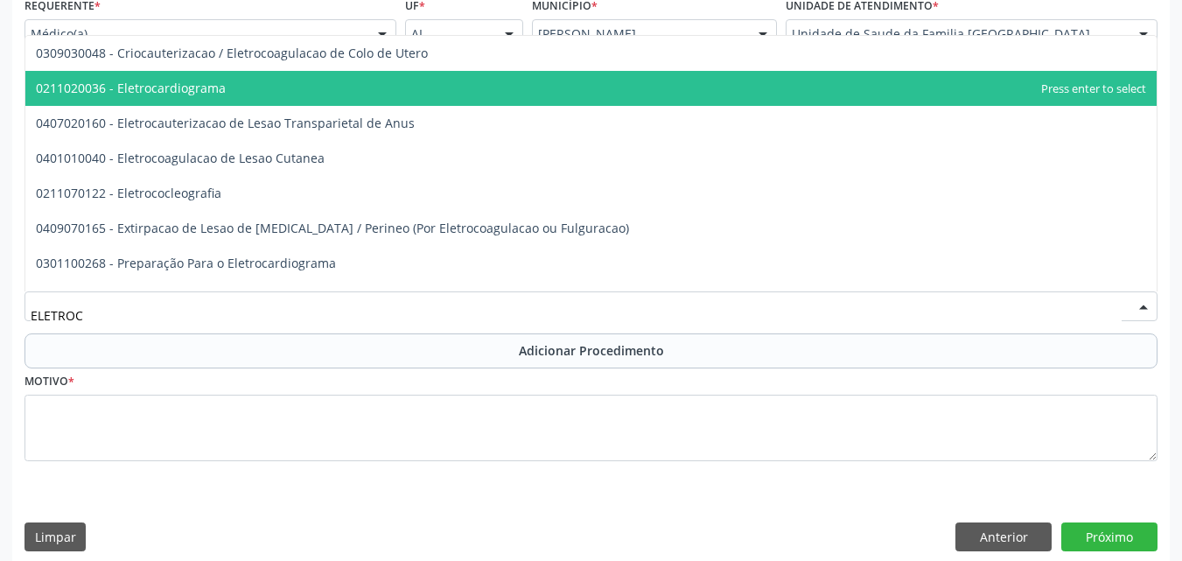
click at [313, 95] on span "0211020036 - Eletrocardiograma" at bounding box center [591, 88] width 1132 height 35
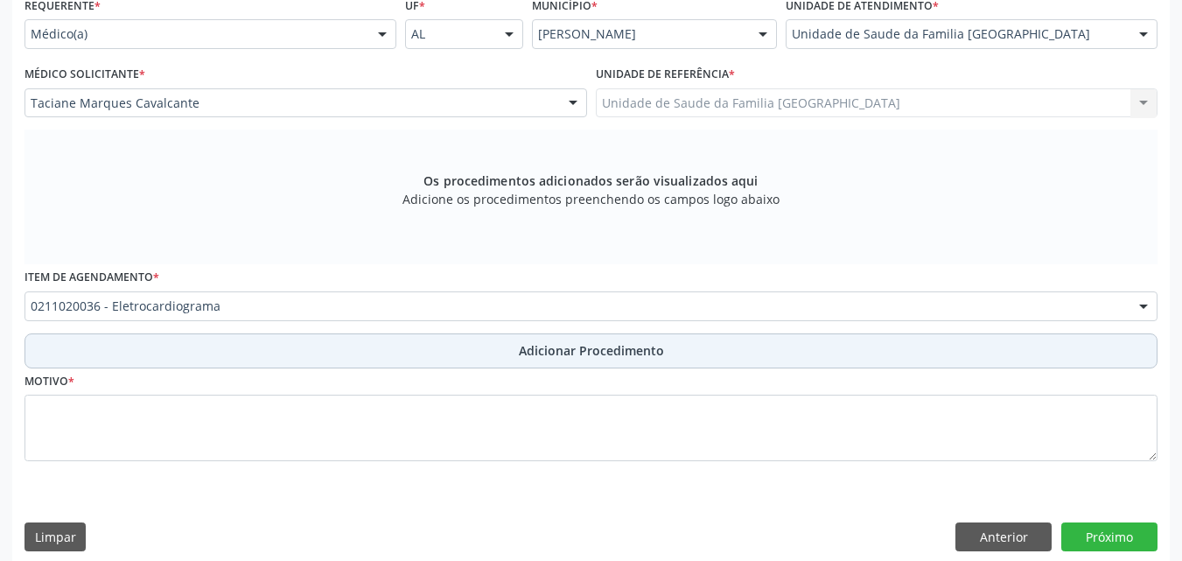
click at [410, 346] on button "Adicionar Procedimento" at bounding box center [591, 350] width 1133 height 35
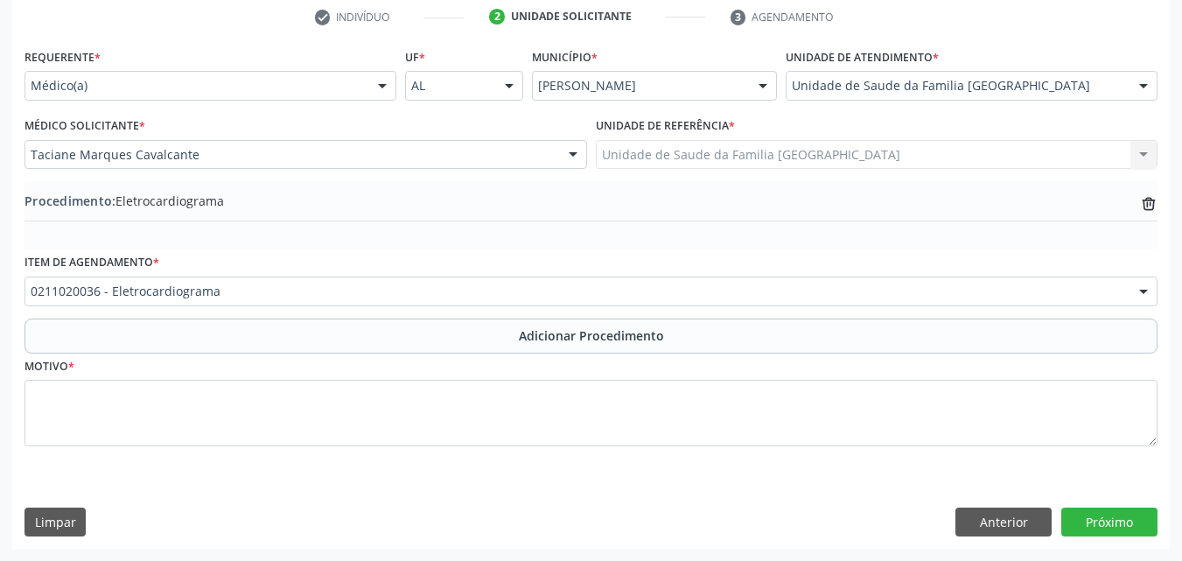
scroll to position [361, 0]
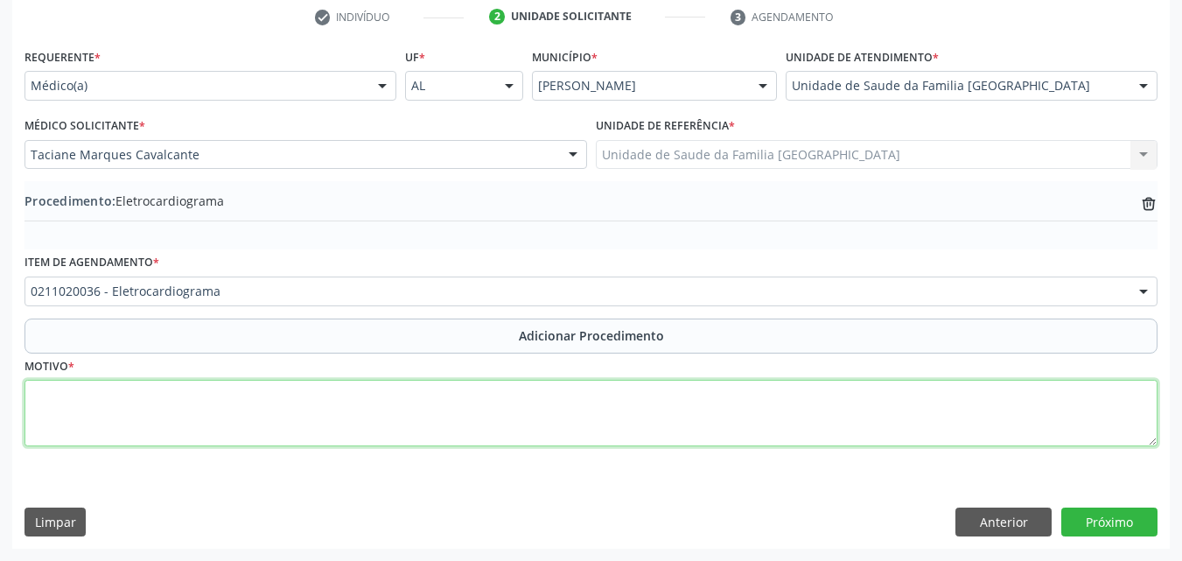
click at [415, 408] on textarea at bounding box center [591, 413] width 1133 height 67
type textarea "HAS, TONTURA."
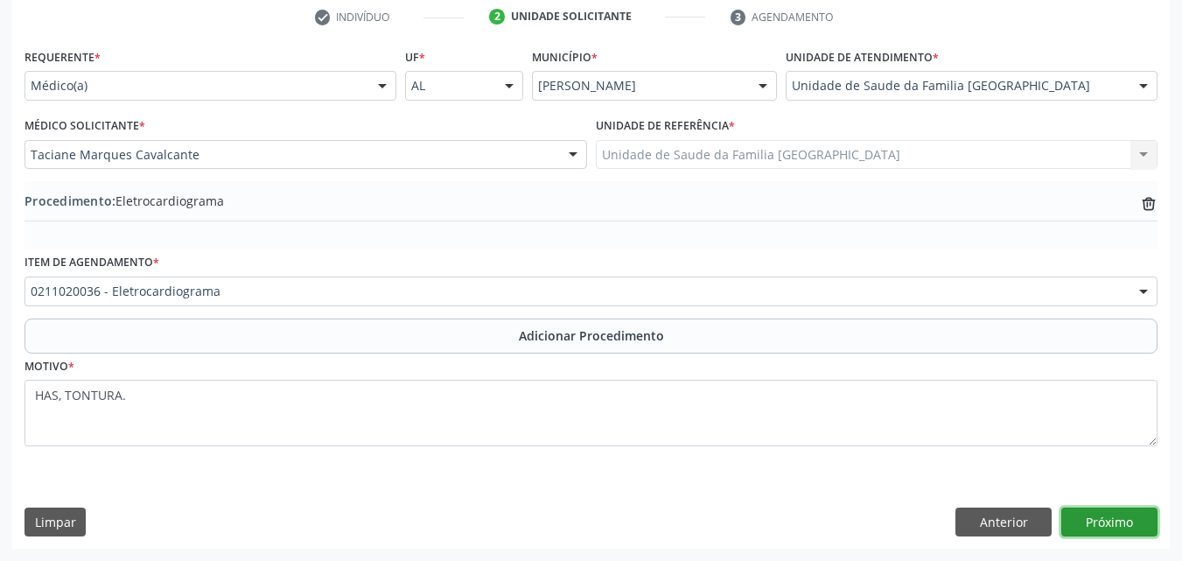
click at [1106, 518] on button "Próximo" at bounding box center [1110, 523] width 96 height 30
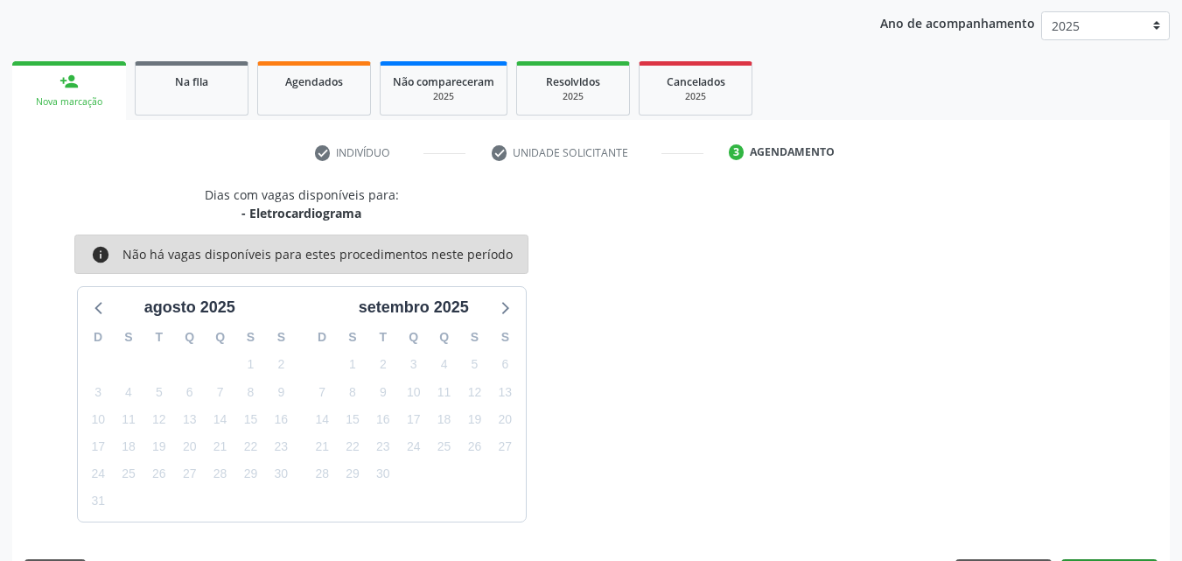
scroll to position [277, 0]
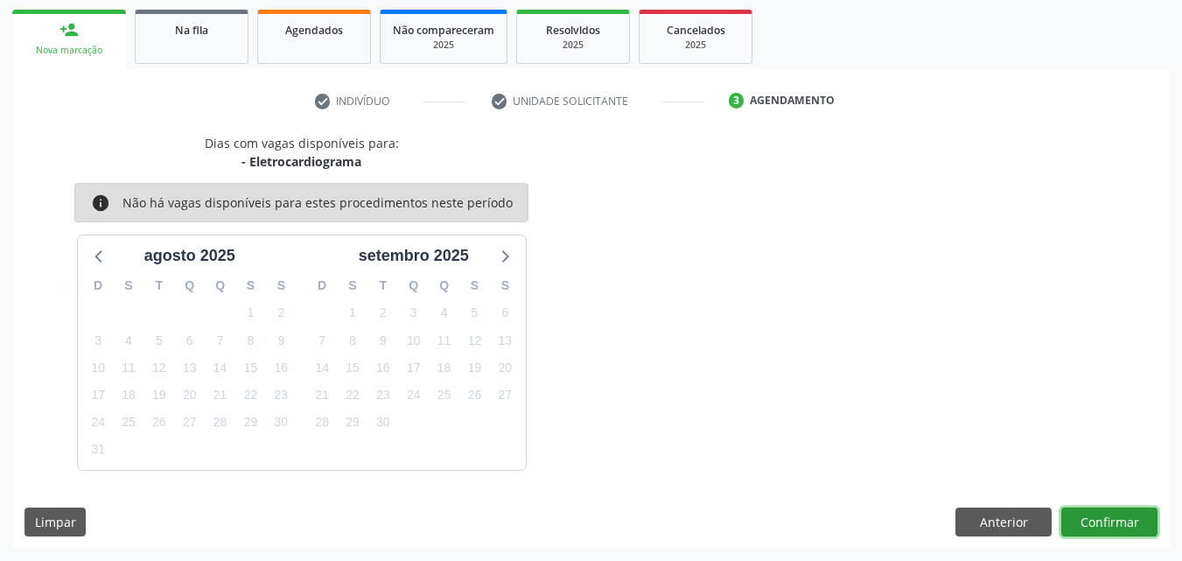
click at [1076, 511] on button "Confirmar" at bounding box center [1110, 523] width 96 height 30
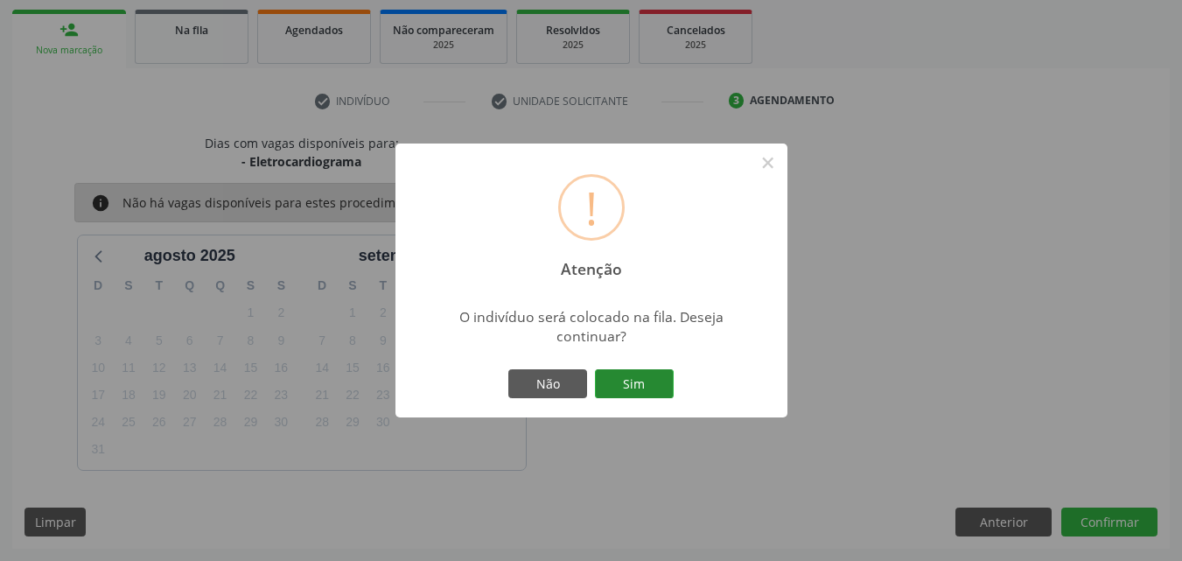
click at [633, 383] on button "Sim" at bounding box center [634, 384] width 79 height 30
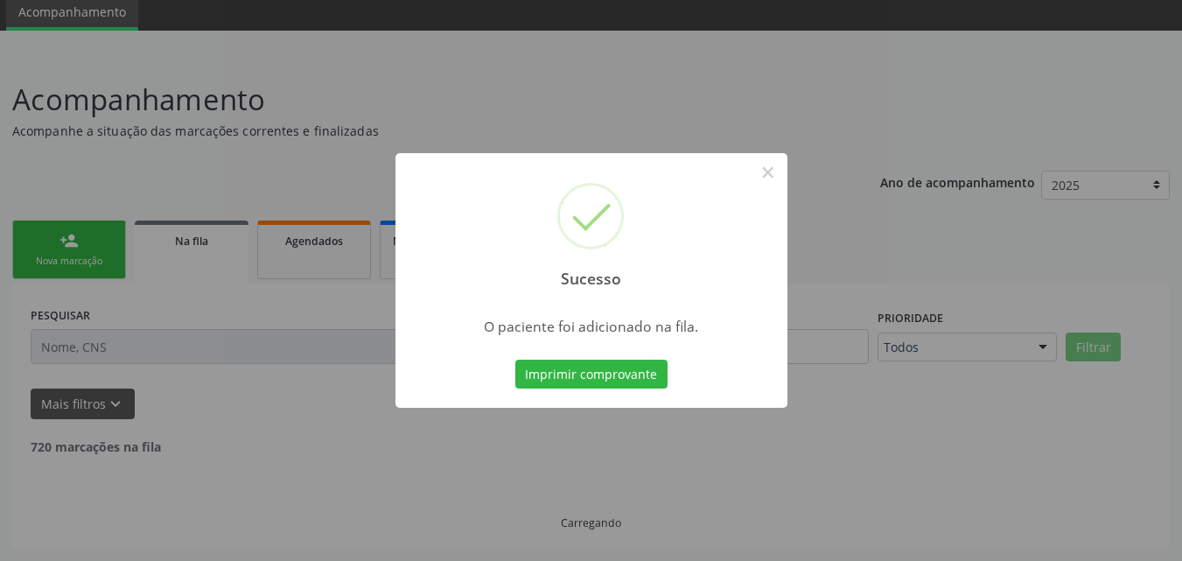
scroll to position [47, 0]
